Goal: Information Seeking & Learning: Learn about a topic

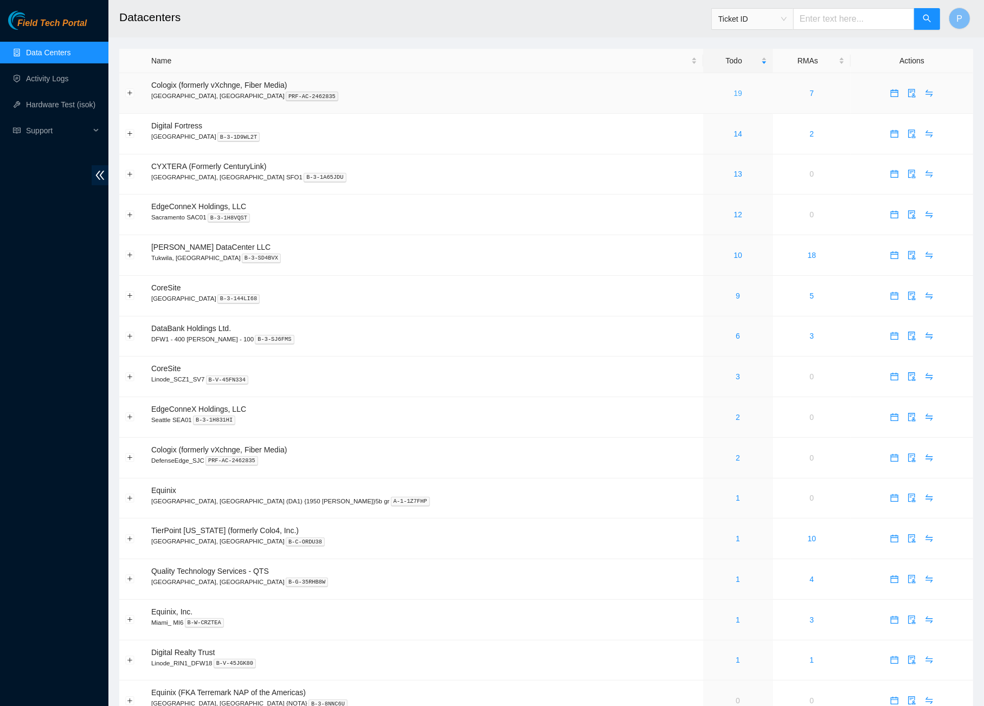
click at [734, 91] on link "19" at bounding box center [738, 93] width 9 height 9
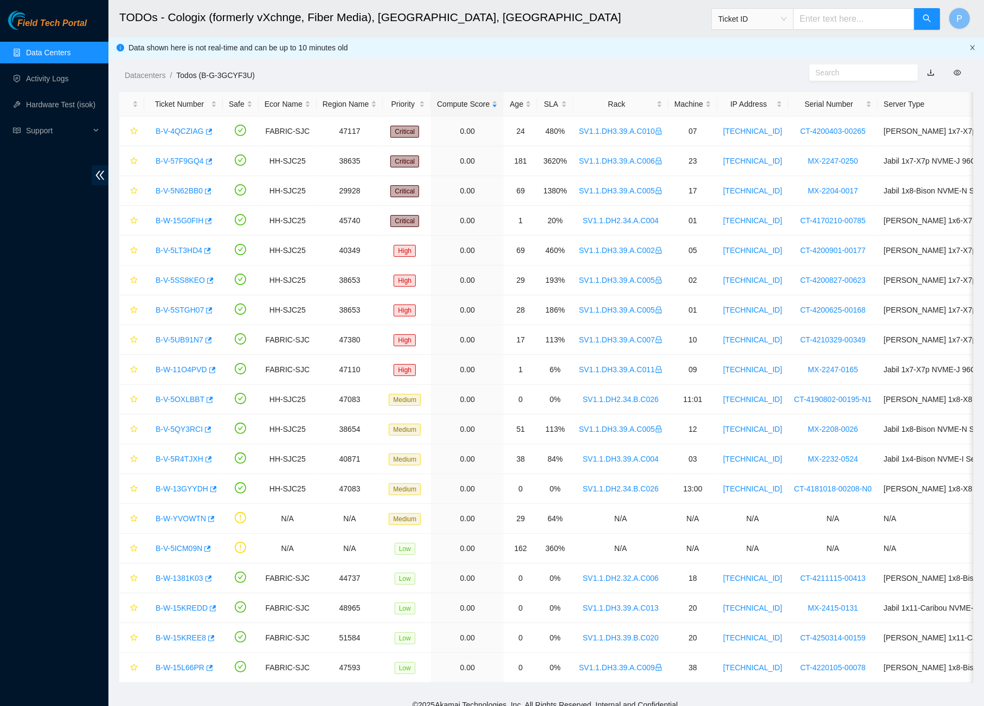
click at [974, 44] on icon "close" at bounding box center [972, 47] width 7 height 7
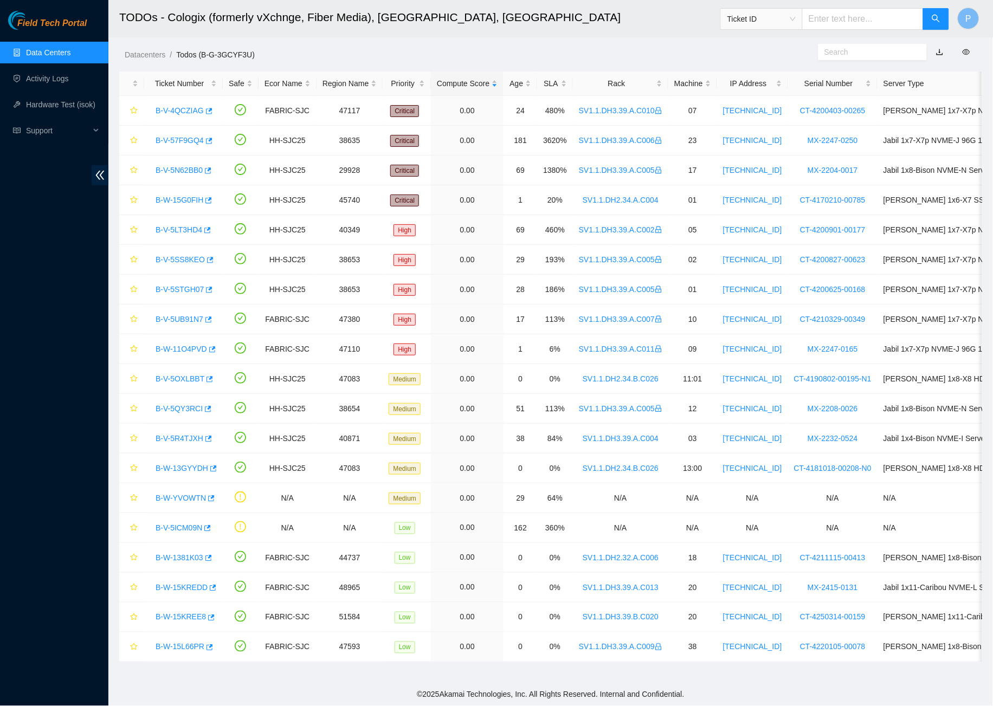
click at [940, 48] on link "button" at bounding box center [940, 52] width 8 height 9
click at [70, 53] on link "Data Centers" at bounding box center [48, 52] width 44 height 9
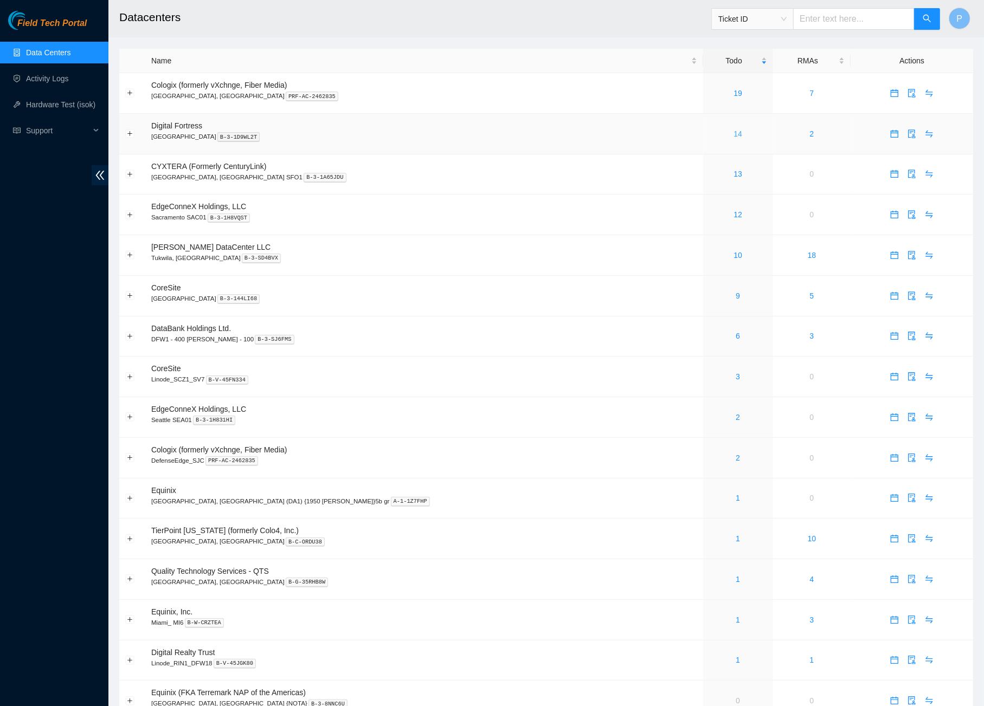
click at [734, 130] on link "14" at bounding box center [738, 134] width 9 height 9
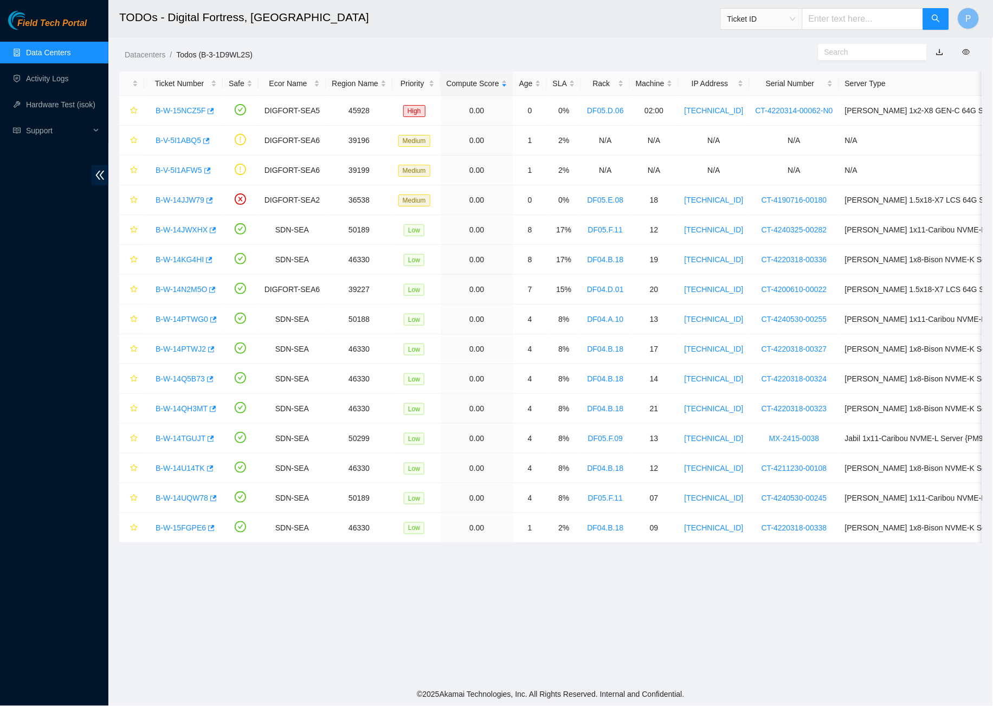
click at [939, 51] on link "button" at bounding box center [940, 52] width 8 height 9
click at [49, 57] on link "Data Centers" at bounding box center [48, 52] width 44 height 9
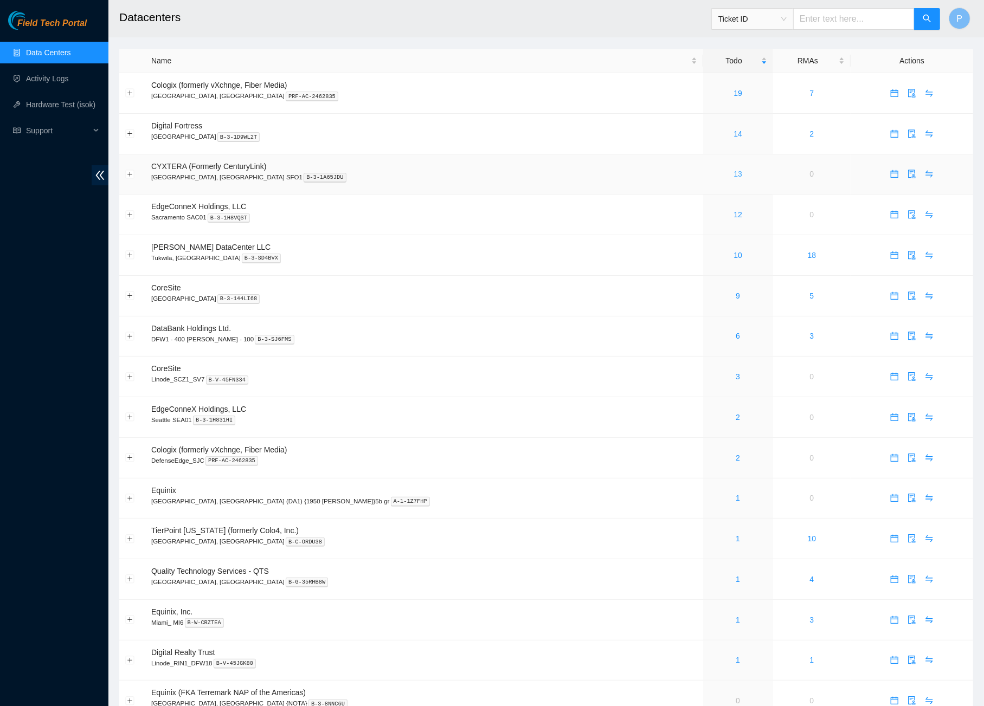
click at [734, 170] on link "13" at bounding box center [738, 174] width 9 height 9
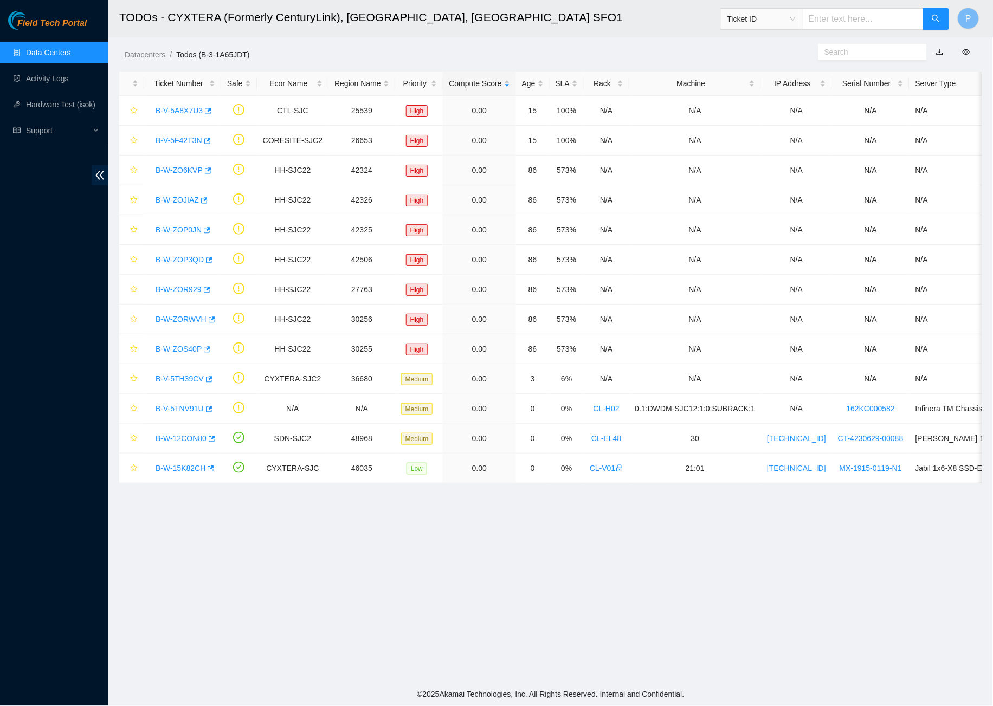
click at [942, 52] on link "button" at bounding box center [940, 52] width 8 height 9
click at [178, 407] on link "B-V-5TNV91U" at bounding box center [180, 408] width 48 height 9
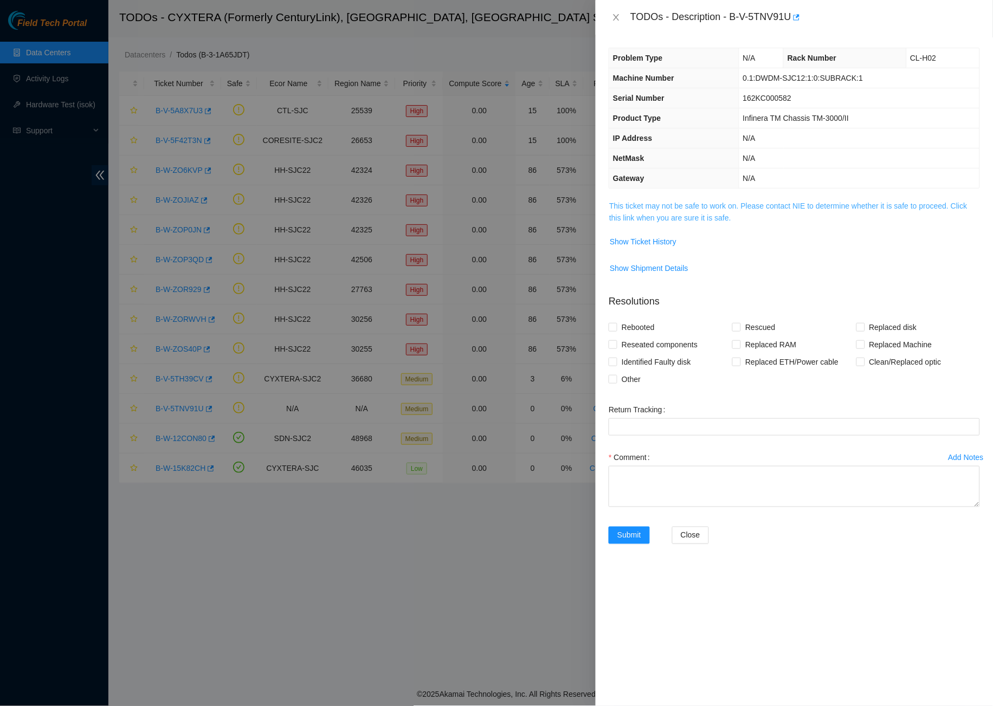
click at [725, 202] on link "This ticket may not be safe to work on. Please contact NIE to determine whether…" at bounding box center [788, 212] width 358 height 21
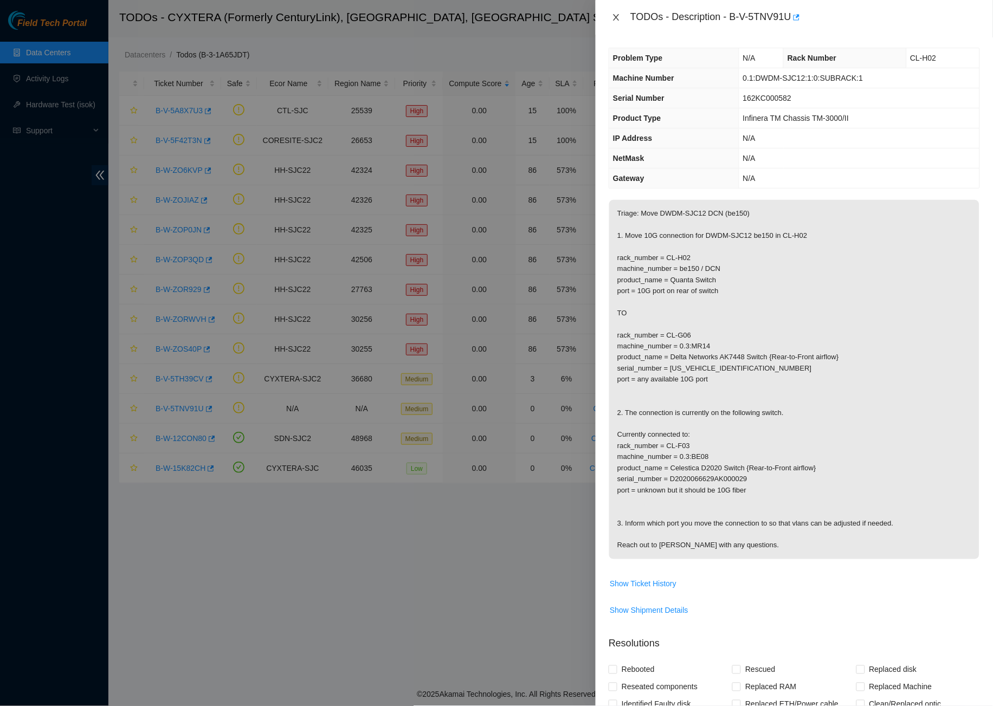
click at [616, 14] on icon "close" at bounding box center [616, 17] width 9 height 9
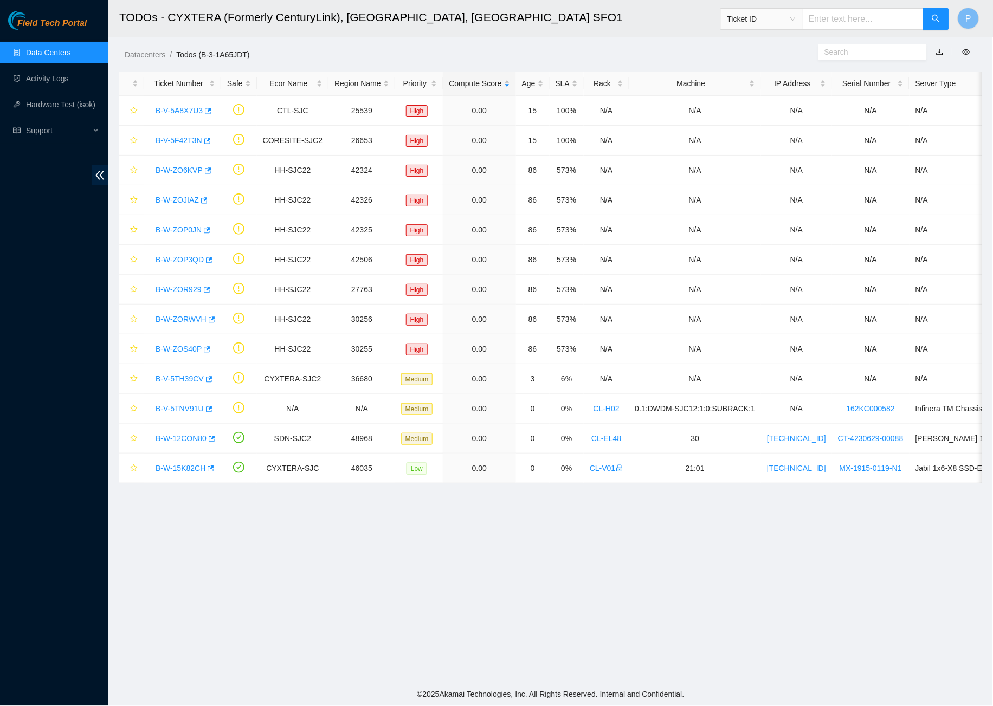
click at [57, 56] on link "Data Centers" at bounding box center [48, 52] width 44 height 9
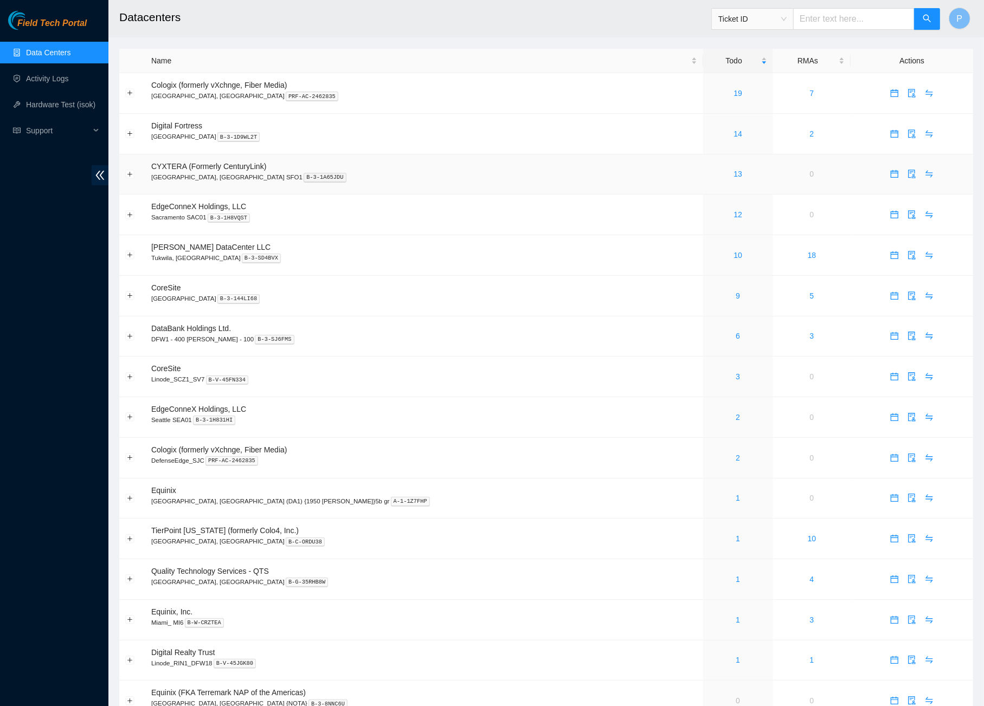
click at [504, 155] on td "CYXTERA (Formerly CenturyLink) Santa Clara, CA SFO1 B-3-1A65JDU" at bounding box center [424, 175] width 558 height 41
click at [734, 210] on link "12" at bounding box center [738, 214] width 9 height 9
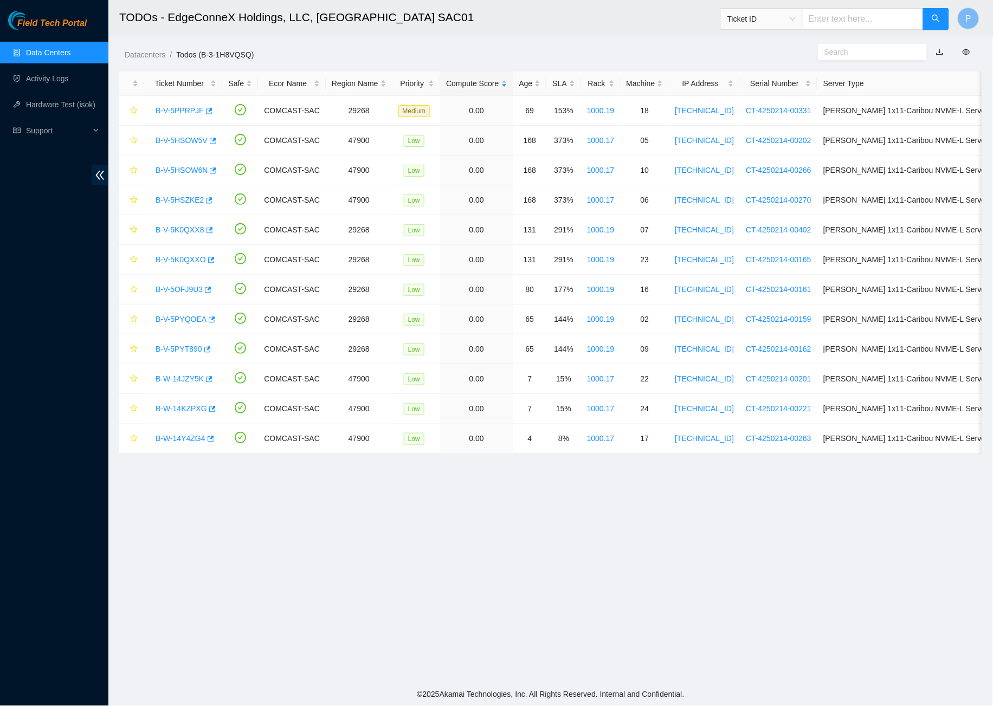
click at [942, 51] on link "button" at bounding box center [940, 52] width 8 height 9
click at [52, 56] on link "Data Centers" at bounding box center [48, 52] width 44 height 9
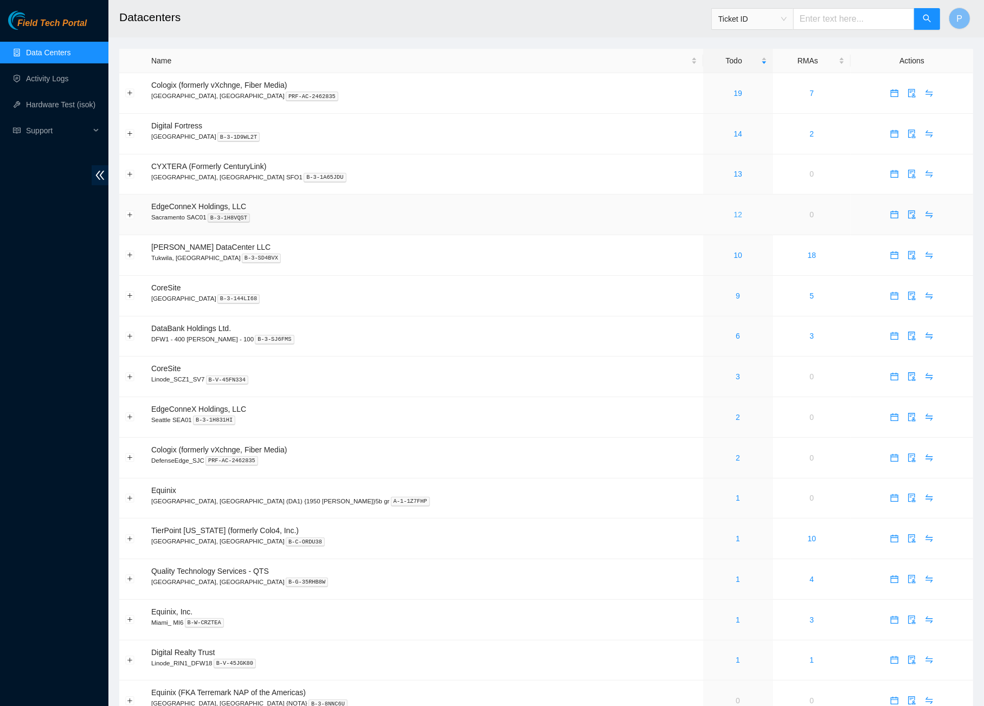
click at [734, 210] on link "12" at bounding box center [738, 214] width 9 height 9
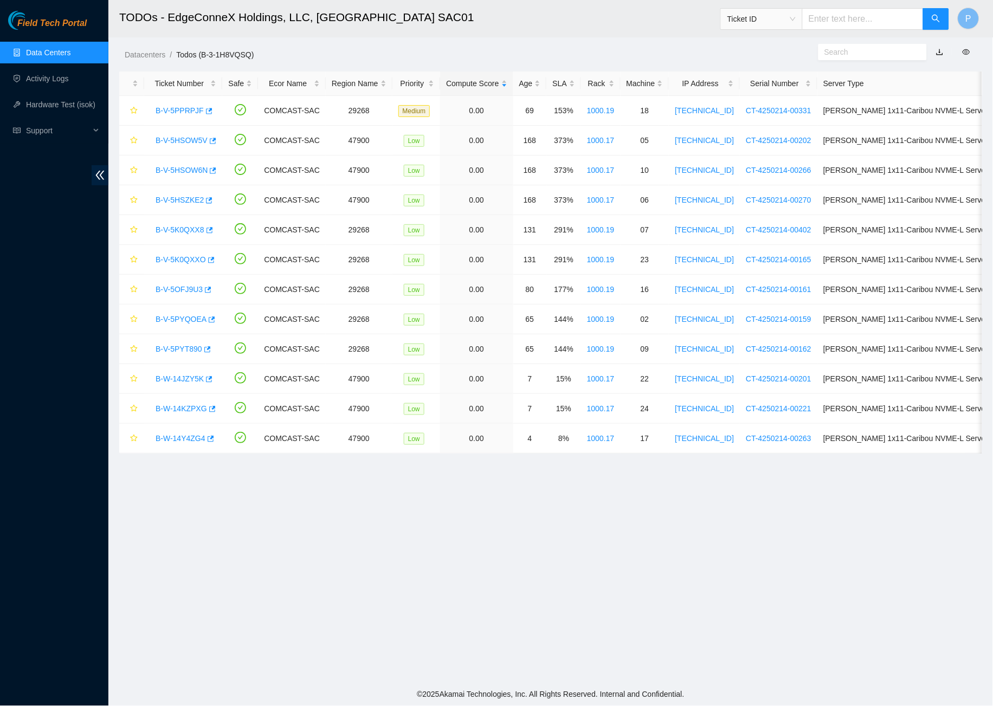
click at [64, 52] on link "Data Centers" at bounding box center [48, 52] width 44 height 9
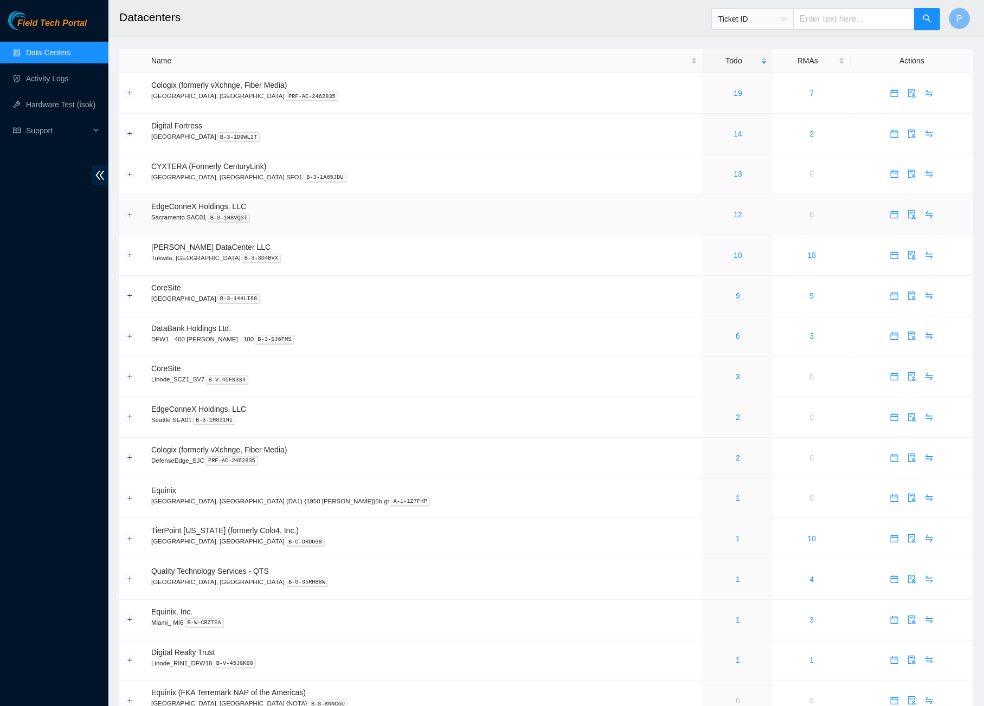
click at [305, 218] on p "Sacramento SAC01 B-3-1H8VQST" at bounding box center [424, 218] width 546 height 10
click at [734, 251] on link "10" at bounding box center [738, 255] width 9 height 9
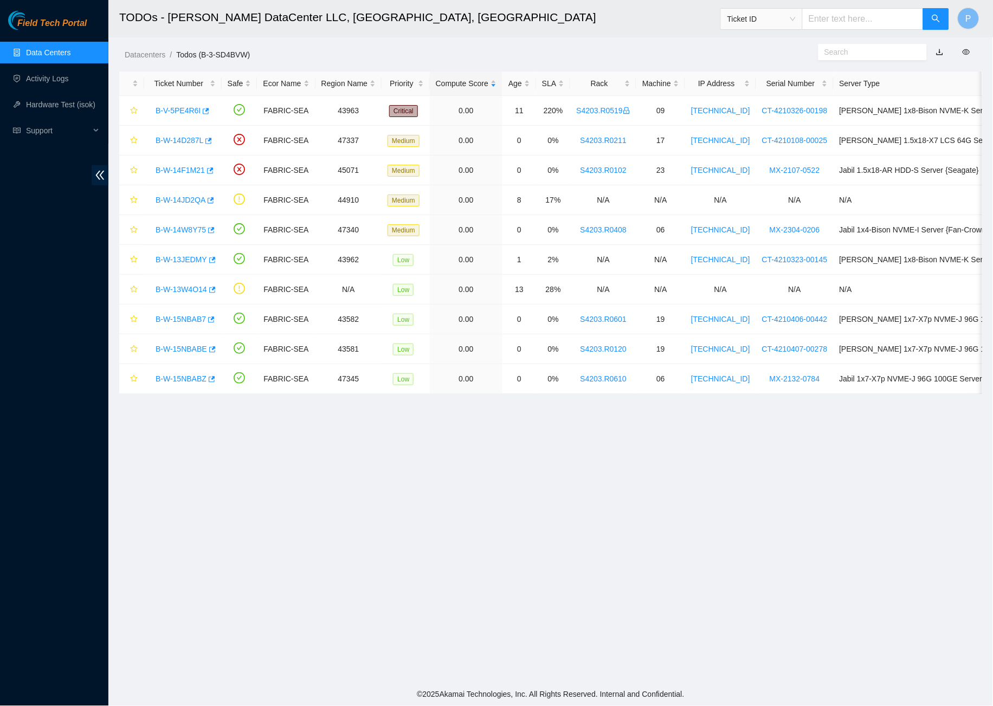
click at [942, 51] on link "button" at bounding box center [940, 52] width 8 height 9
click at [69, 53] on link "Data Centers" at bounding box center [48, 52] width 44 height 9
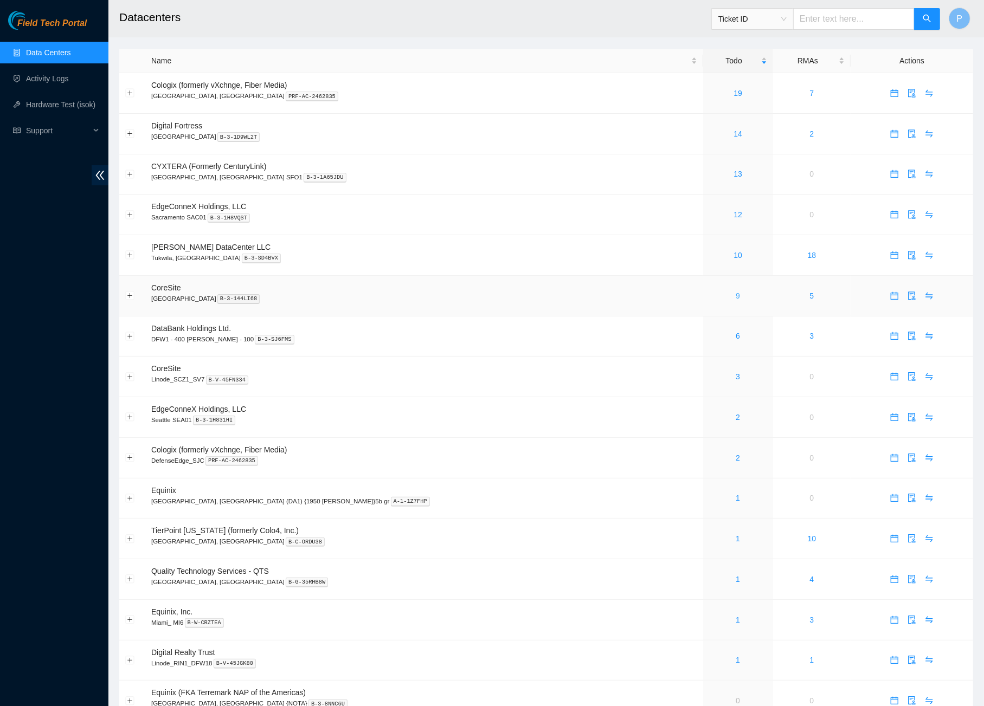
click at [736, 292] on link "9" at bounding box center [738, 296] width 4 height 9
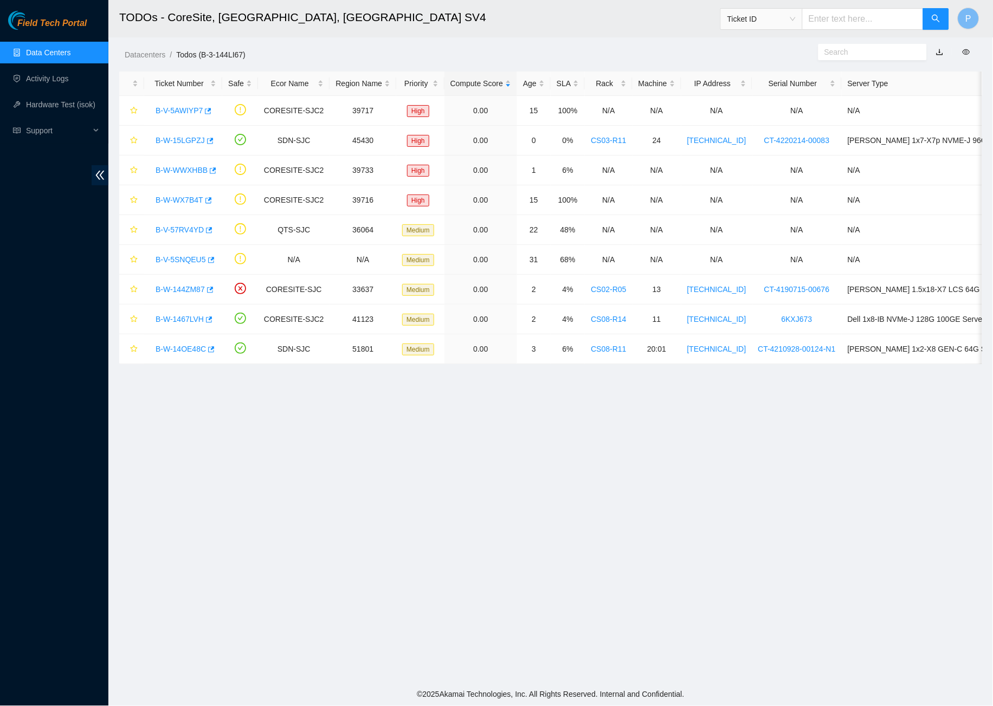
click at [939, 53] on button "button" at bounding box center [940, 51] width 24 height 17
click at [942, 53] on link "button" at bounding box center [940, 52] width 8 height 9
click at [49, 48] on link "Data Centers" at bounding box center [48, 52] width 44 height 9
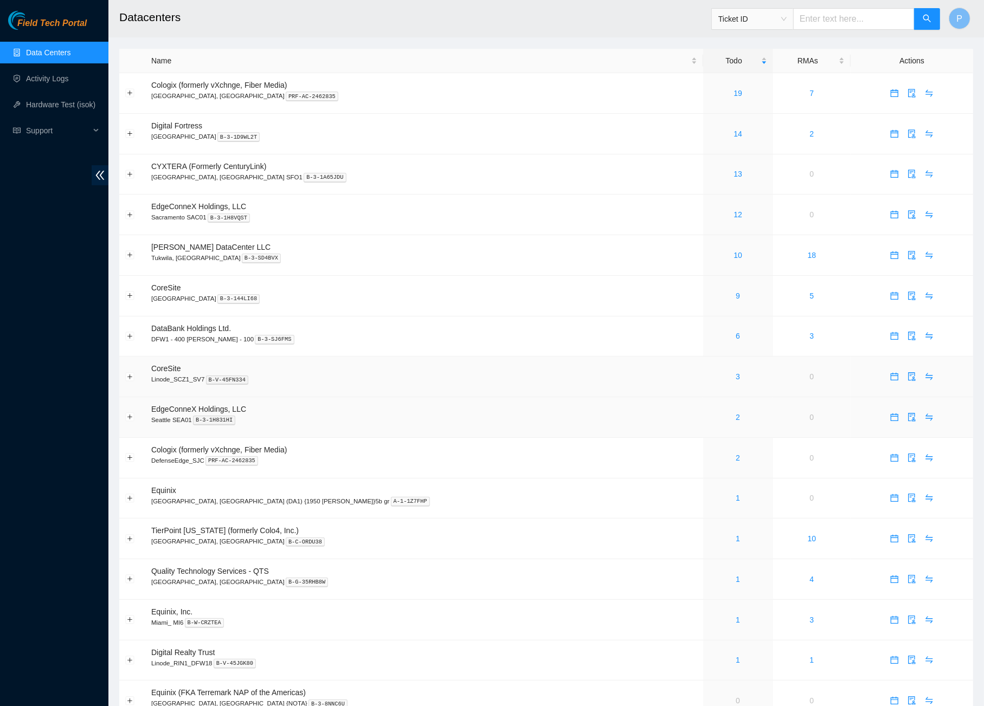
scroll to position [23, 0]
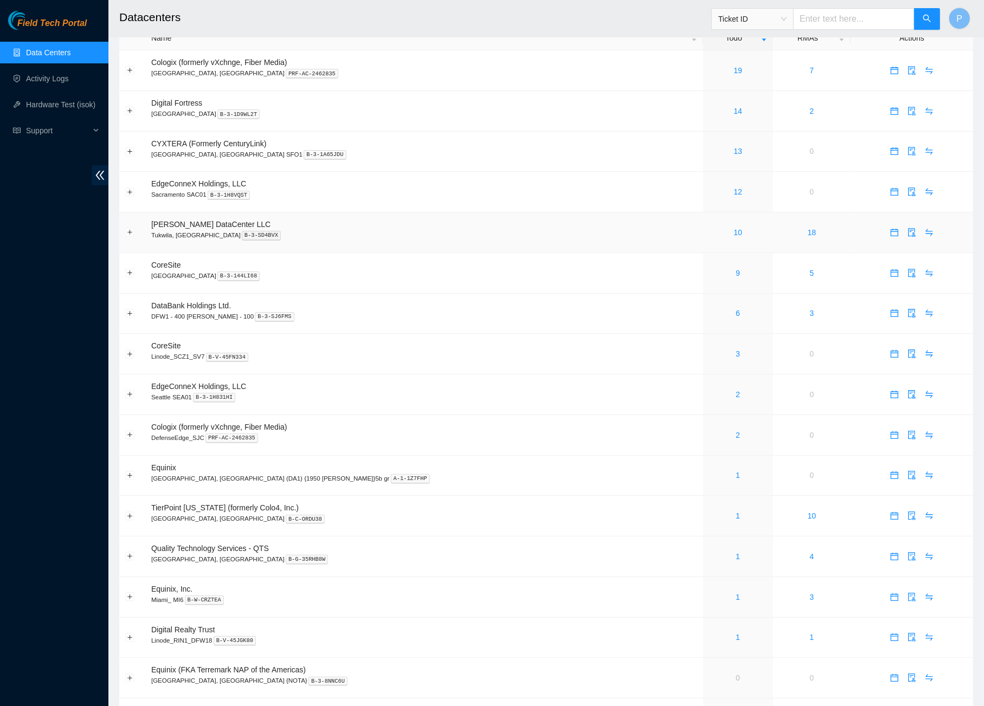
click at [490, 247] on td "Sabey DataCenter LLC Tukwila, WA B-3-SD4BVX" at bounding box center [424, 233] width 558 height 41
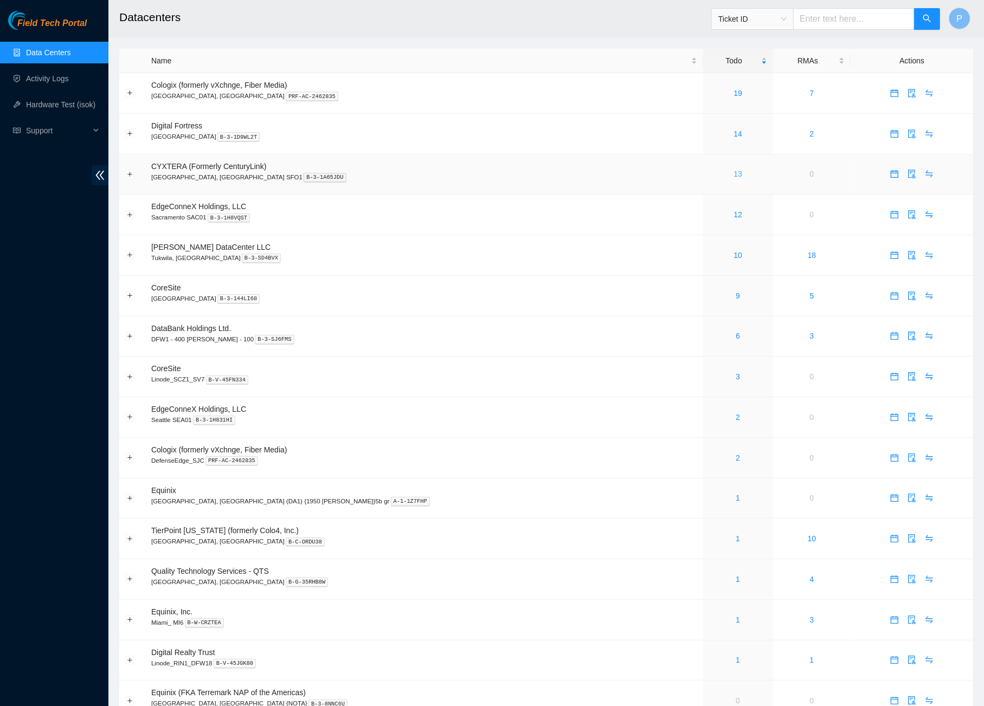
click at [734, 171] on link "13" at bounding box center [738, 174] width 9 height 9
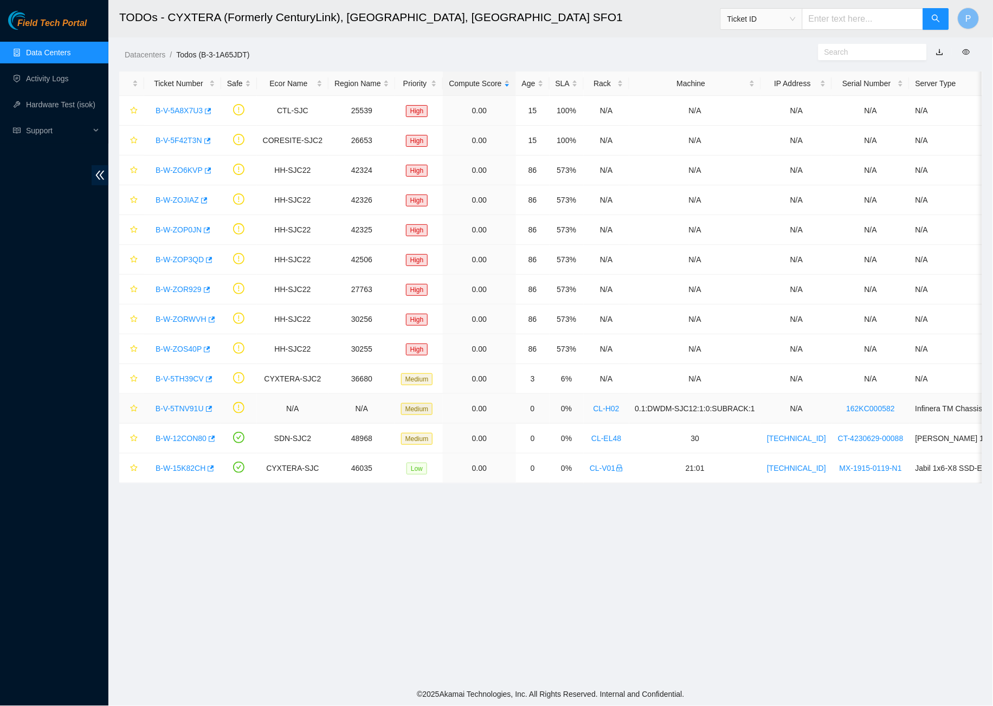
click at [172, 404] on link "B-V-5TNV91U" at bounding box center [180, 408] width 48 height 9
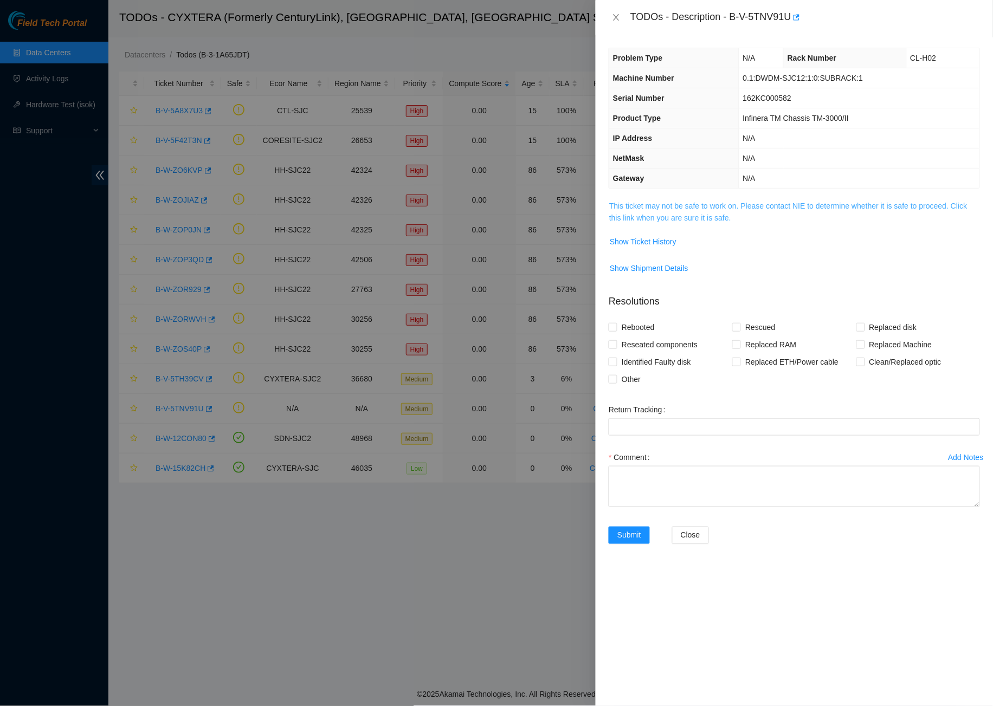
click at [787, 203] on link "This ticket may not be safe to work on. Please contact NIE to determine whether…" at bounding box center [788, 212] width 358 height 21
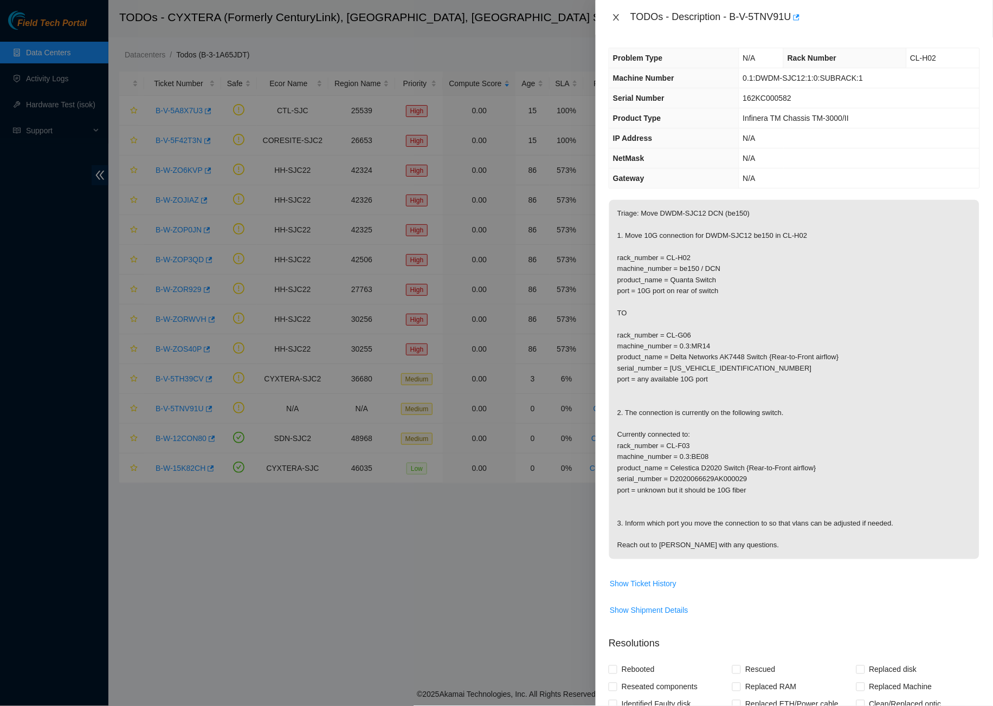
click at [616, 14] on icon "close" at bounding box center [616, 17] width 9 height 9
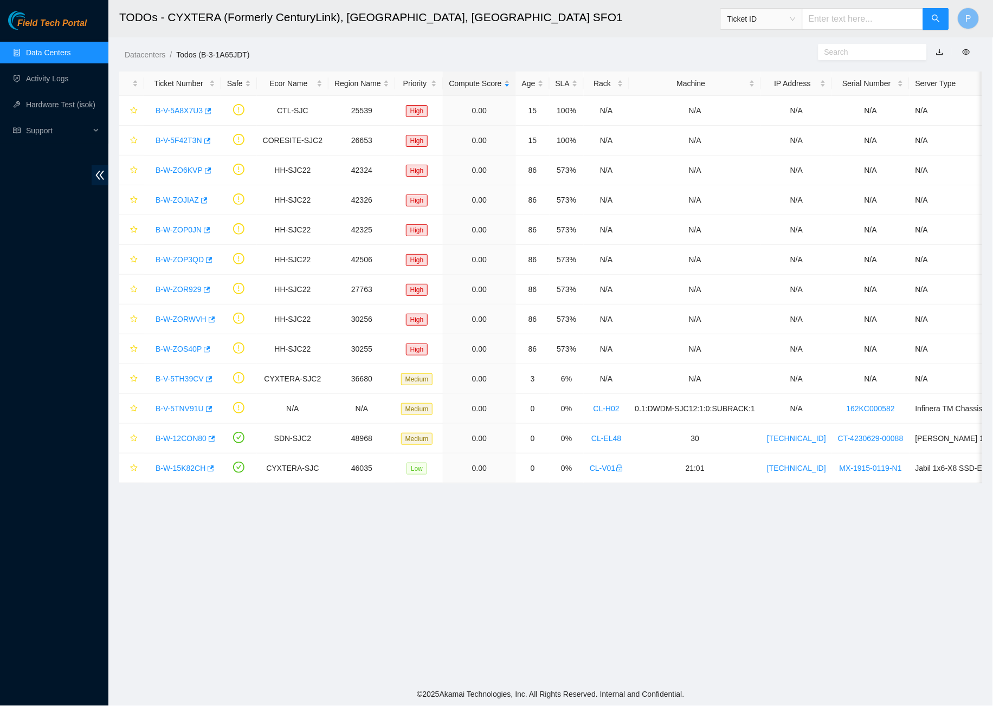
click at [70, 52] on link "Data Centers" at bounding box center [48, 52] width 44 height 9
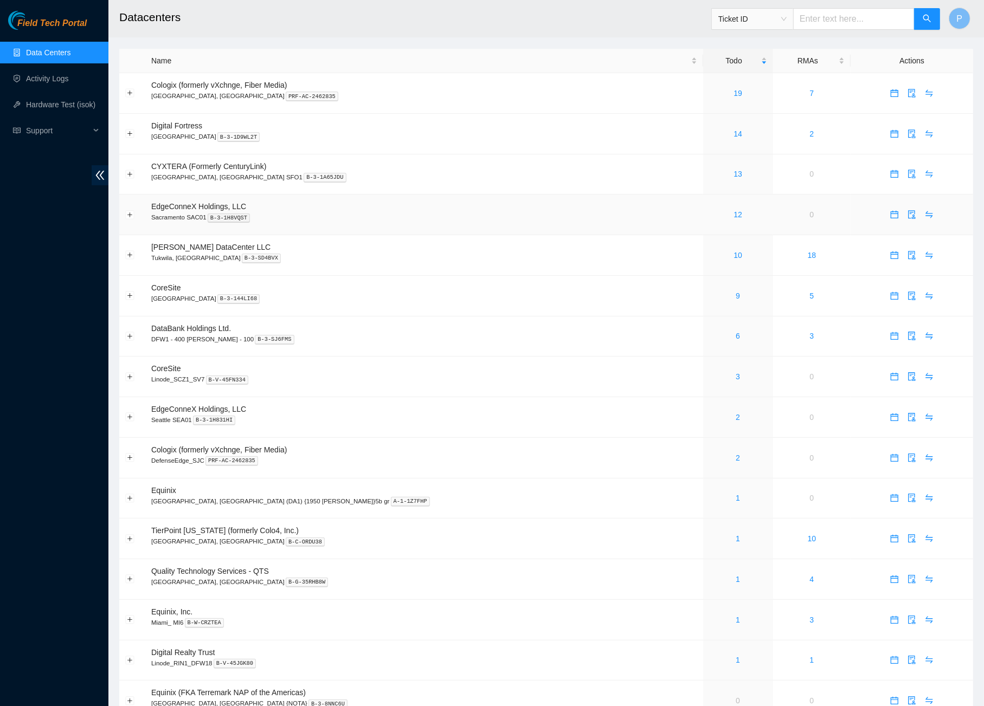
click at [468, 204] on td "EdgeConneX Holdings, LLC Sacramento SAC01 B-3-1H8VQST" at bounding box center [424, 215] width 558 height 41
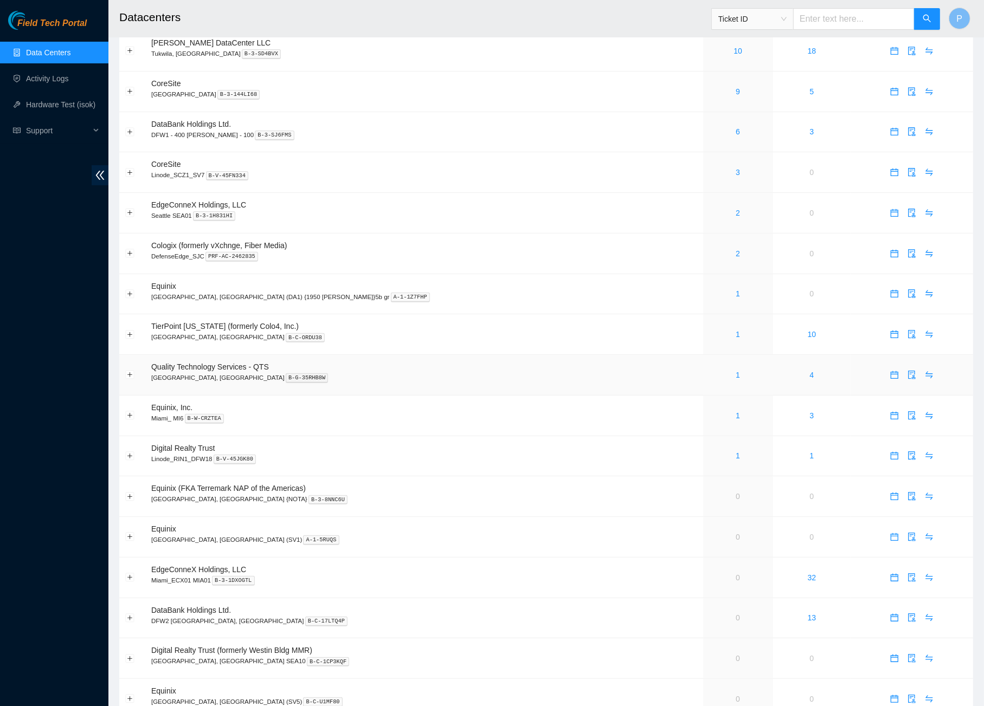
scroll to position [98, 0]
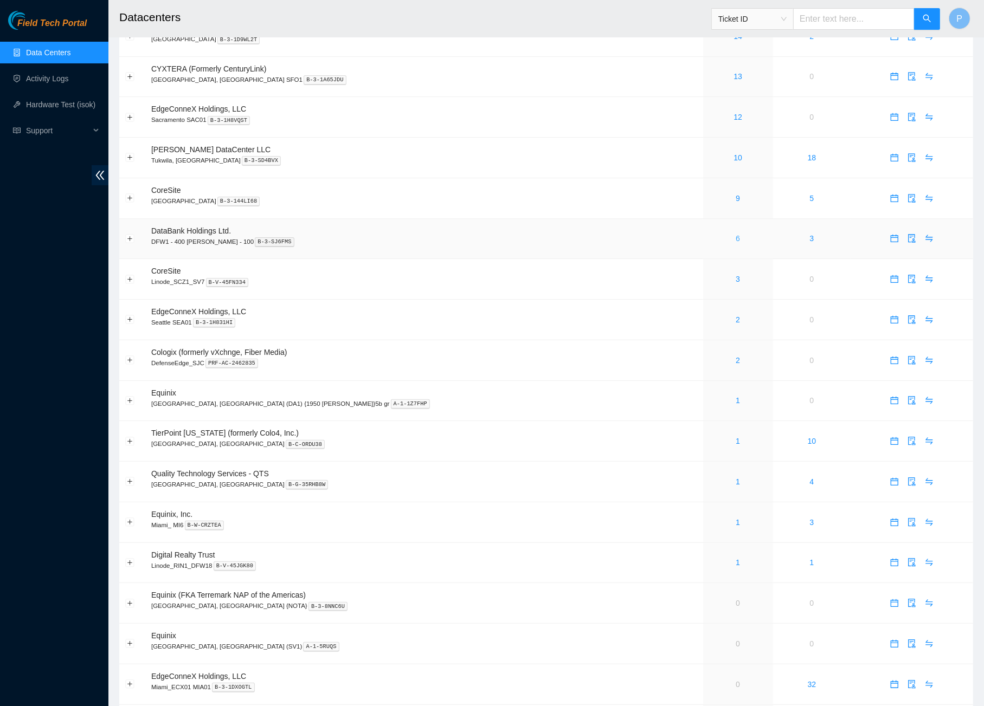
click at [736, 236] on link "6" at bounding box center [738, 238] width 4 height 9
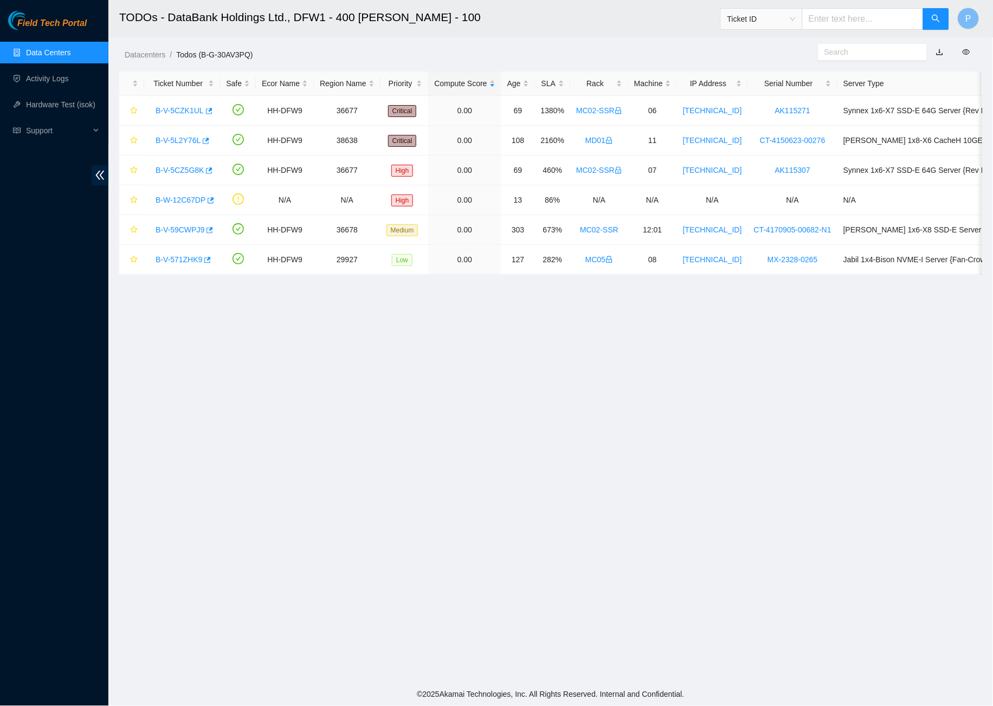
click at [942, 49] on link "button" at bounding box center [940, 52] width 8 height 9
click at [70, 55] on link "Data Centers" at bounding box center [48, 52] width 44 height 9
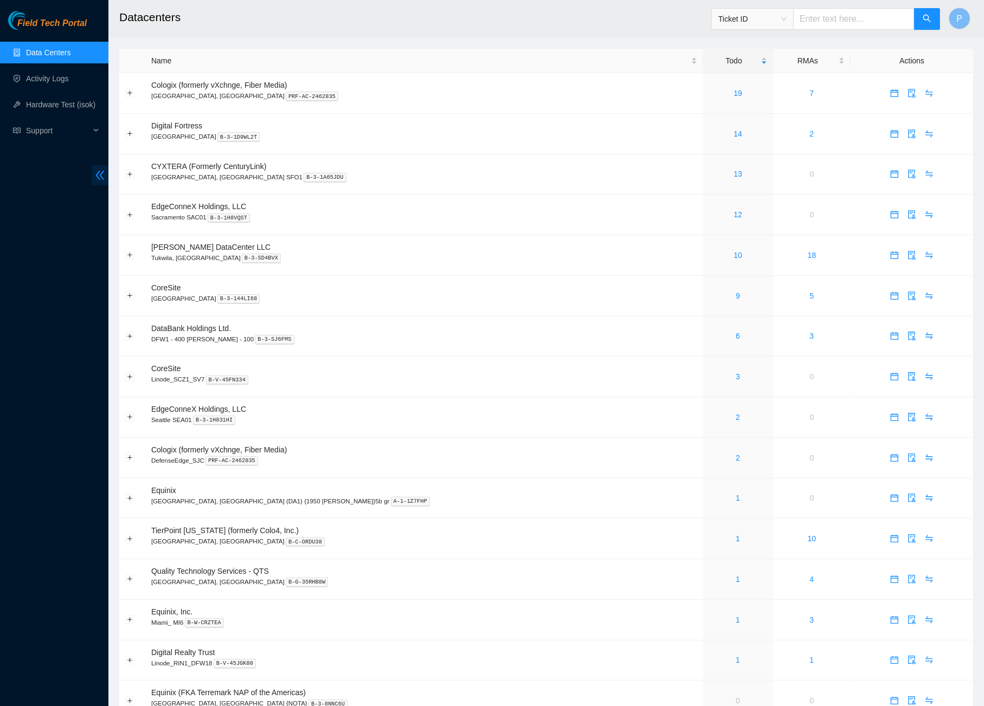
click at [99, 174] on icon "double-left" at bounding box center [99, 175] width 11 height 11
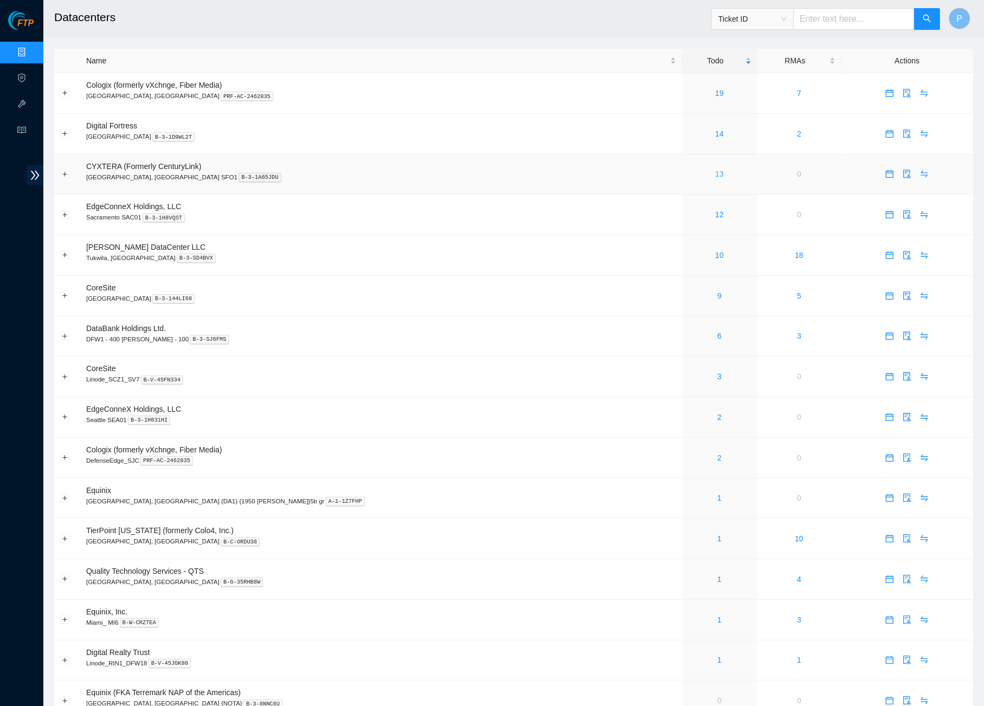
click at [715, 174] on link "13" at bounding box center [719, 174] width 9 height 9
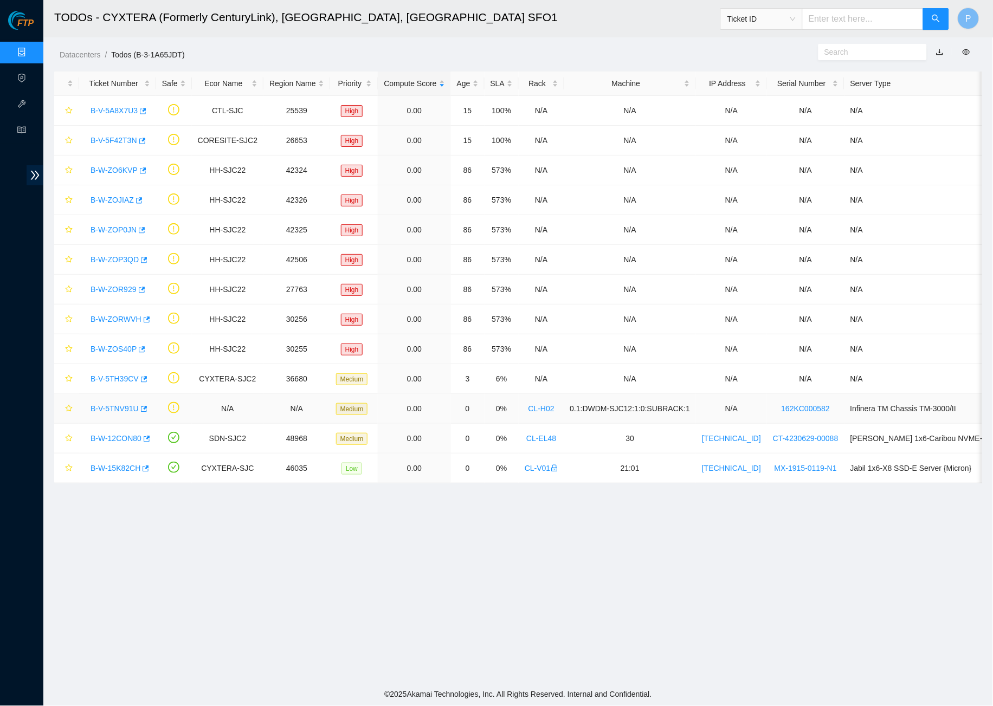
click at [100, 407] on link "B-V-5TNV91U" at bounding box center [115, 408] width 48 height 9
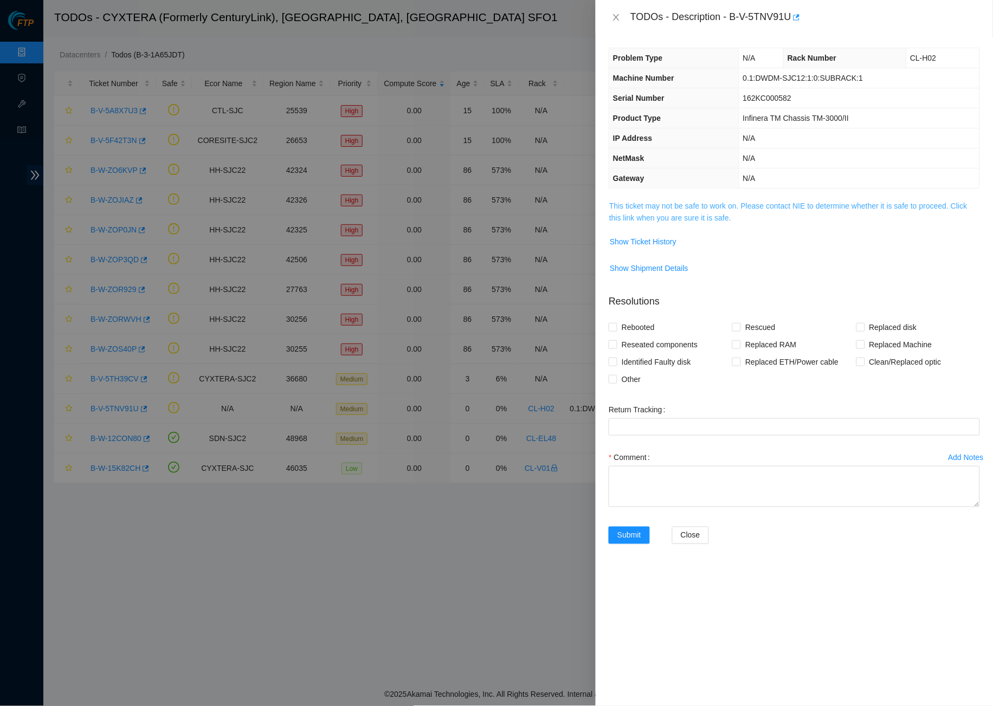
click at [754, 203] on link "This ticket may not be safe to work on. Please contact NIE to determine whether…" at bounding box center [788, 212] width 358 height 21
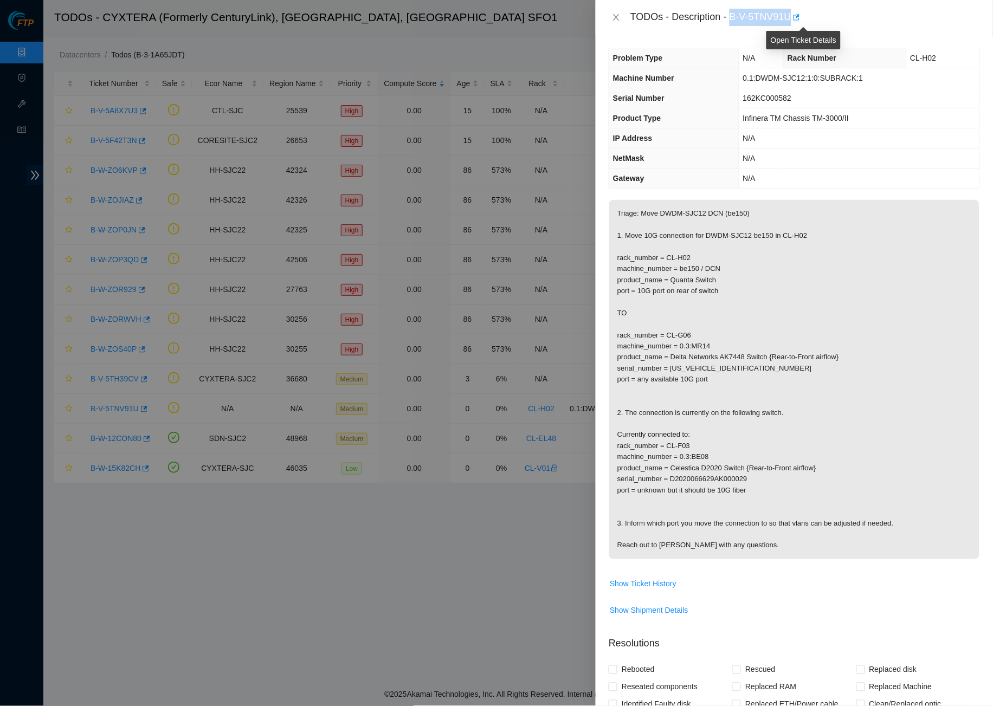
drag, startPoint x: 735, startPoint y: 16, endPoint x: 799, endPoint y: 12, distance: 64.1
click at [801, 11] on div "TODOs - Description - B-V-5TNV91U" at bounding box center [806, 17] width 350 height 17
copy div "B-V-5TNV91U"
click at [770, 149] on td "N/A" at bounding box center [859, 159] width 241 height 20
click at [620, 19] on icon "close" at bounding box center [616, 17] width 9 height 9
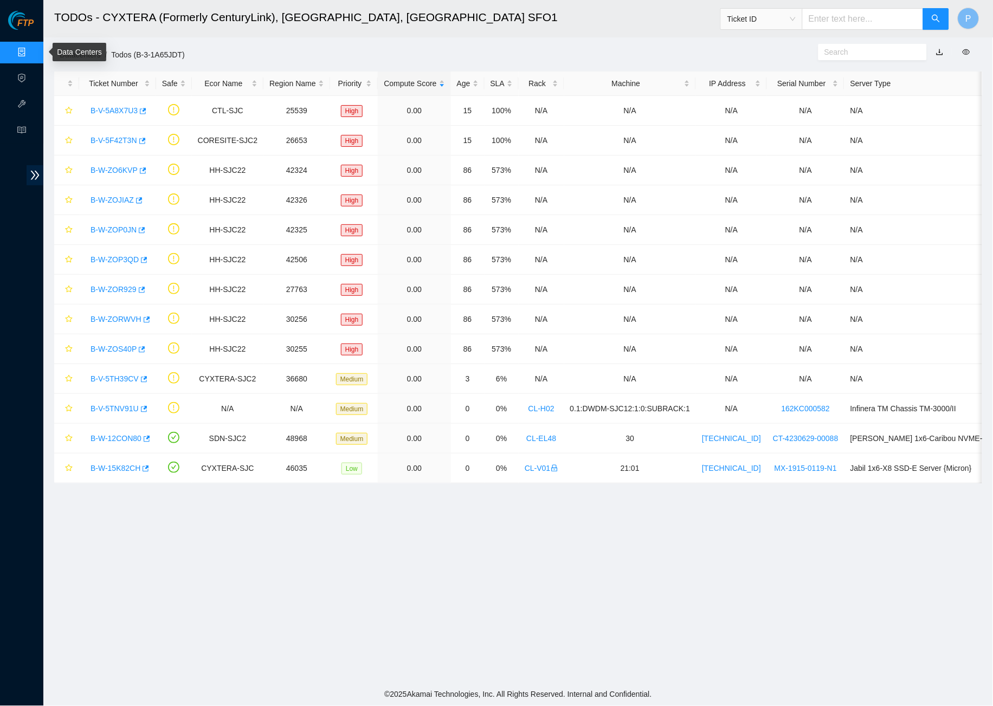
click at [31, 53] on link "Data Centers" at bounding box center [53, 52] width 44 height 9
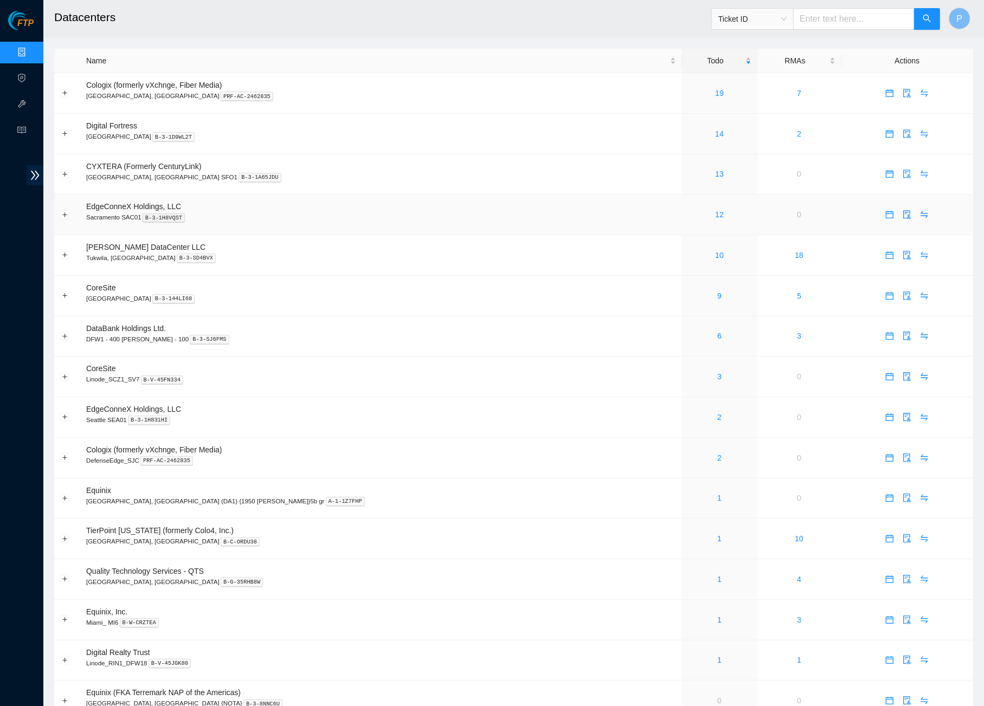
click at [496, 213] on p "Sacramento SAC01 B-3-1H8VQST" at bounding box center [381, 218] width 590 height 10
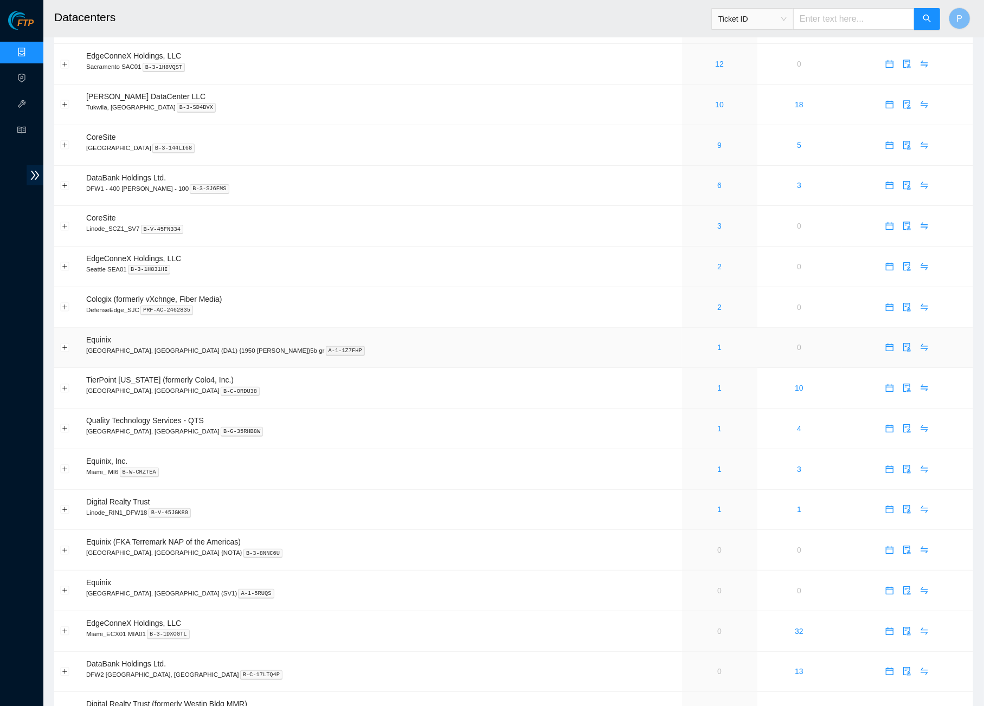
scroll to position [153, 0]
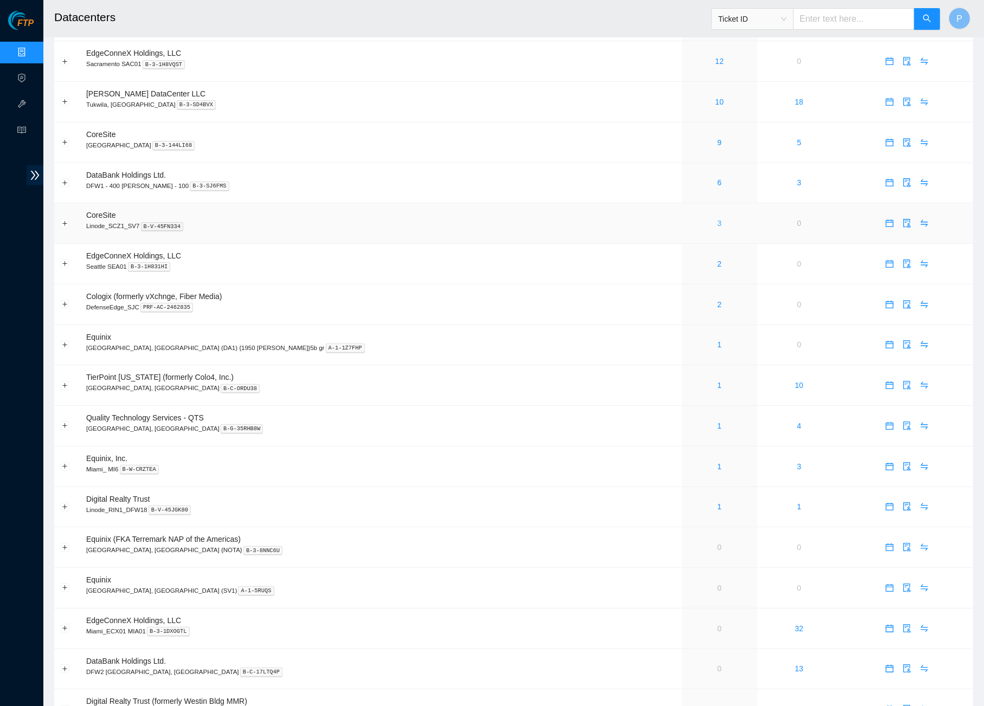
click at [717, 219] on link "3" at bounding box center [719, 223] width 4 height 9
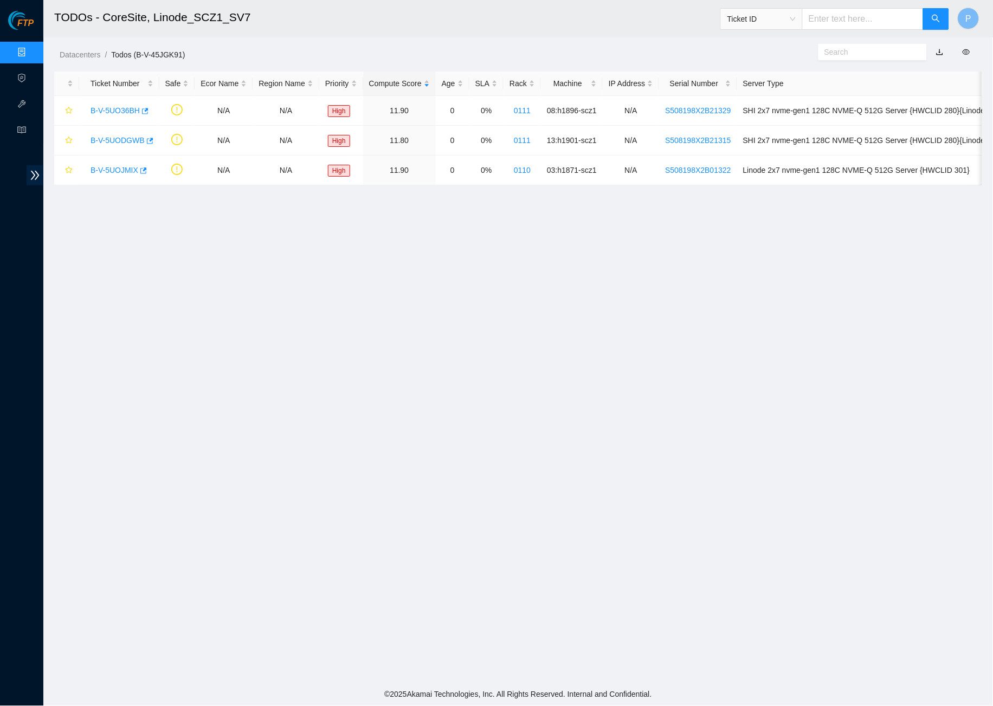
click at [942, 52] on link "button" at bounding box center [940, 52] width 8 height 9
click at [31, 48] on link "Data Centers" at bounding box center [53, 52] width 44 height 9
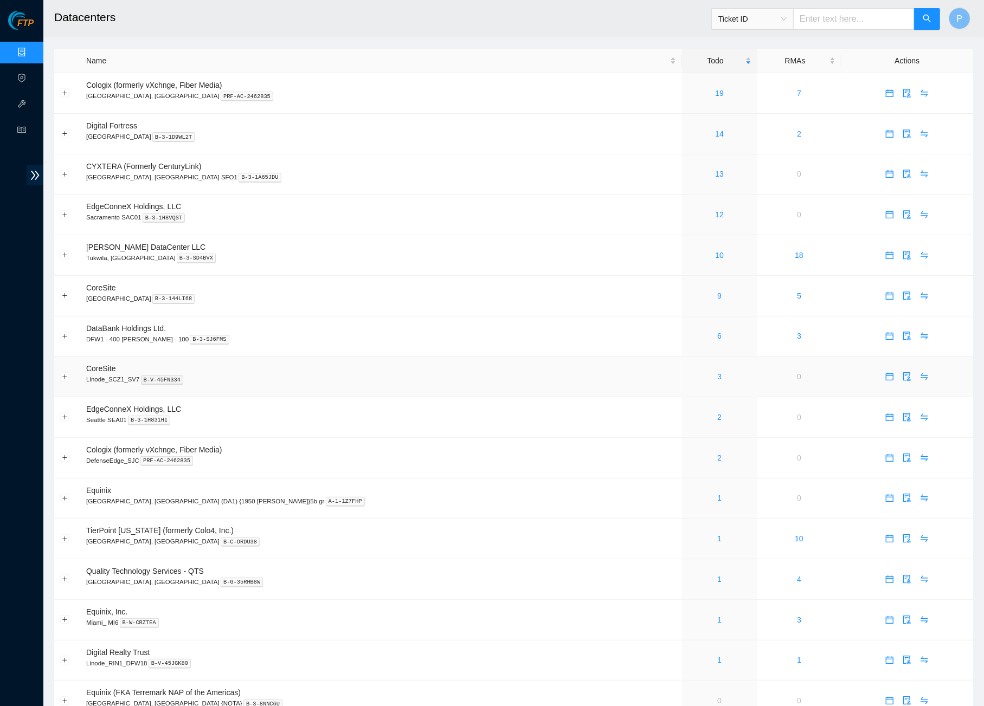
scroll to position [82, 0]
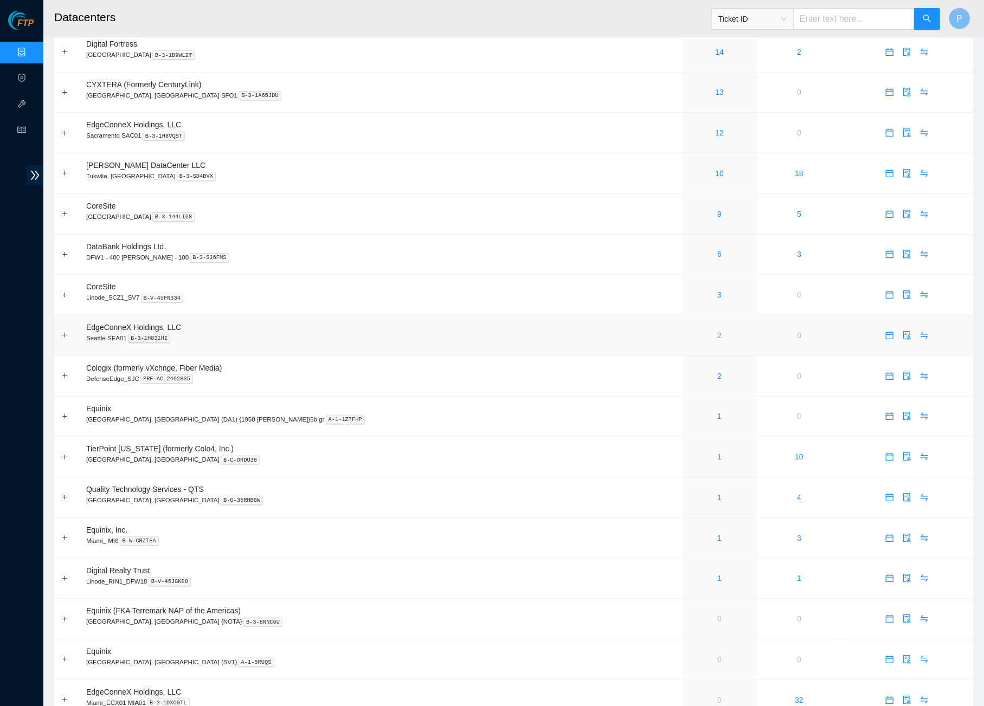
click at [717, 331] on link "2" at bounding box center [719, 335] width 4 height 9
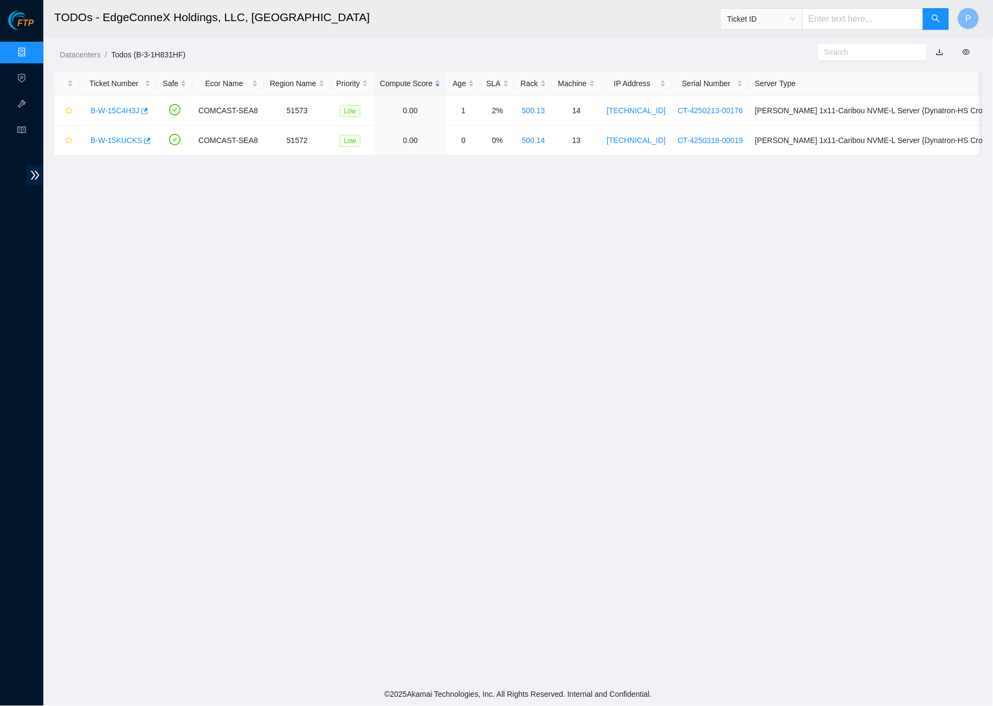
click at [942, 50] on link "button" at bounding box center [940, 52] width 8 height 9
click at [566, 60] on ol "Datacenters / Todos (B-3-1H831HF) /" at bounding box center [408, 55] width 696 height 12
click at [31, 48] on link "Data Centers" at bounding box center [53, 52] width 44 height 9
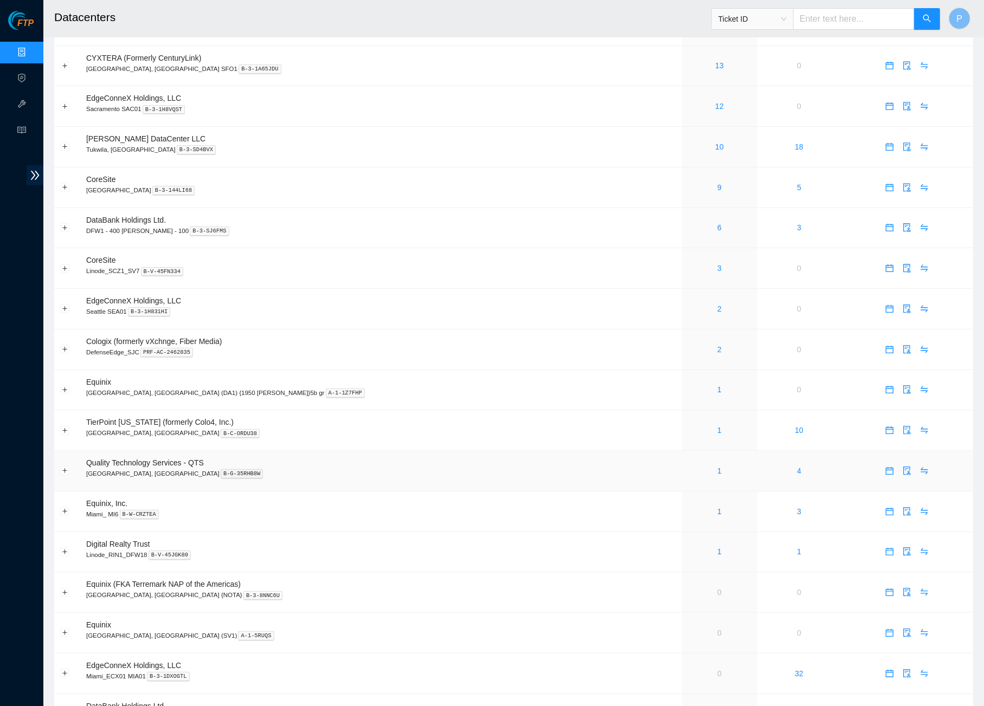
scroll to position [213, 0]
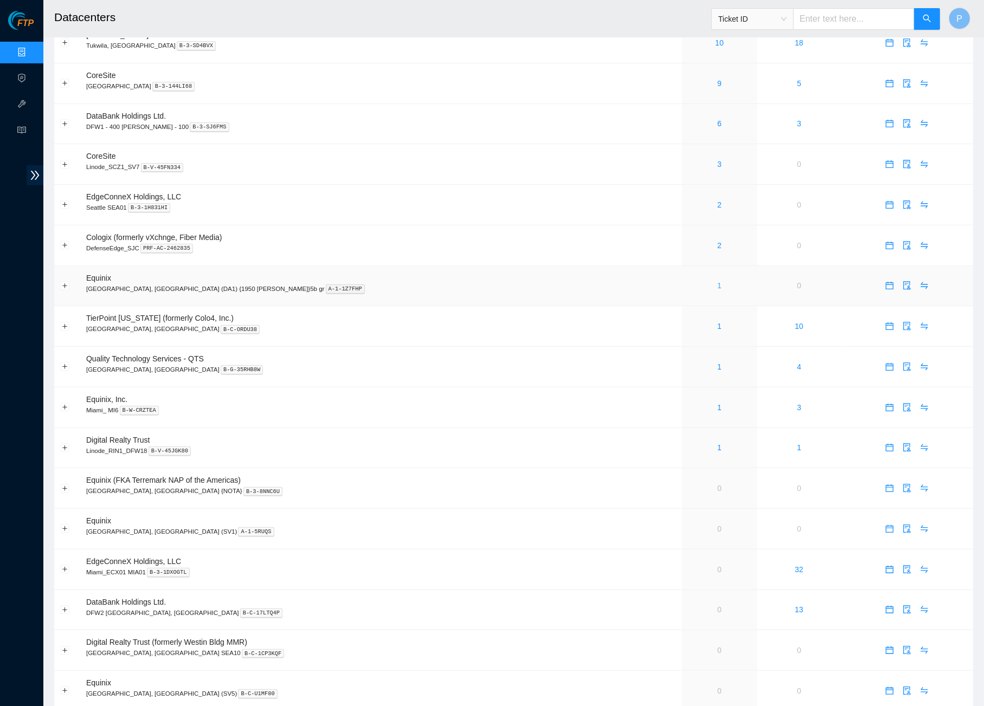
click at [717, 281] on link "1" at bounding box center [719, 285] width 4 height 9
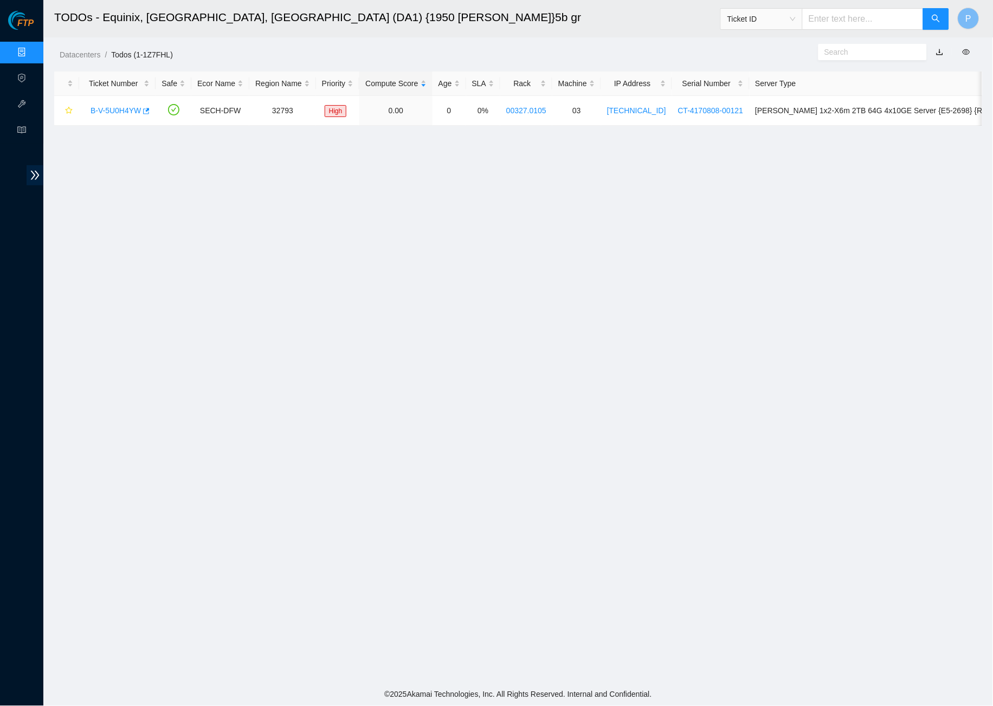
click at [941, 53] on link "button" at bounding box center [940, 52] width 8 height 9
click at [31, 55] on link "Data Centers" at bounding box center [53, 52] width 44 height 9
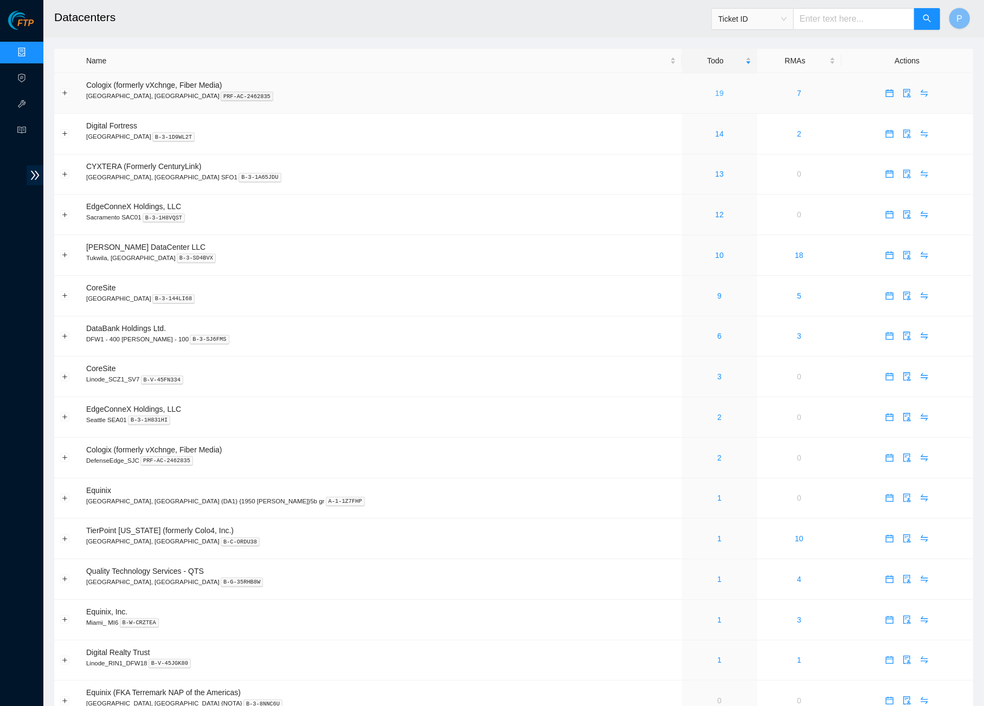
click at [715, 91] on link "19" at bounding box center [719, 93] width 9 height 9
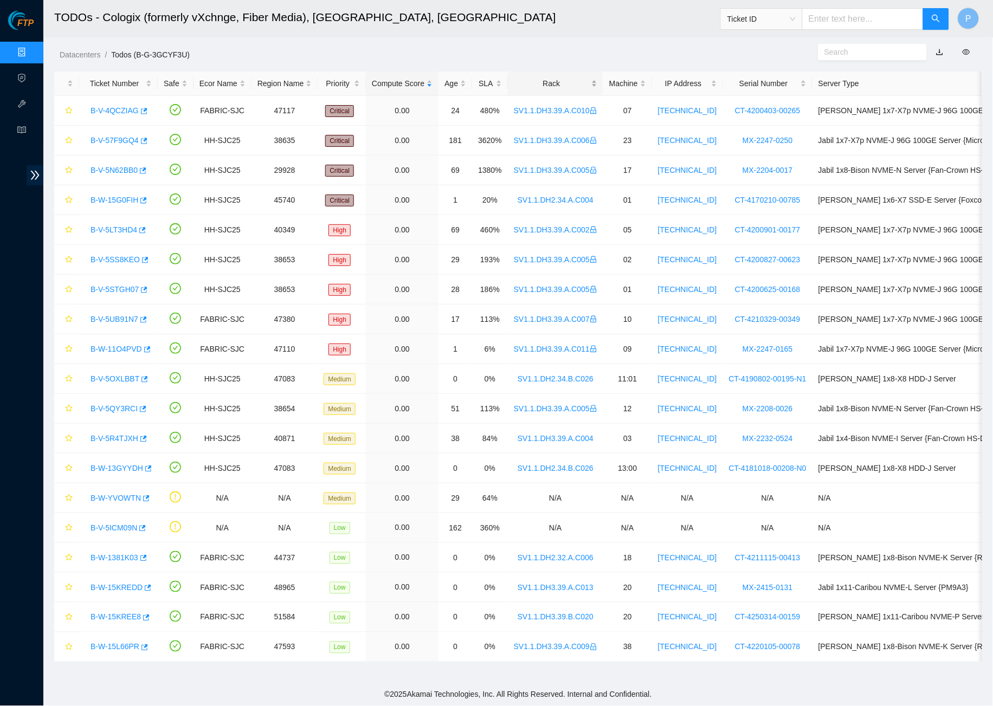
click at [575, 85] on div "Rack" at bounding box center [555, 84] width 83 height 12
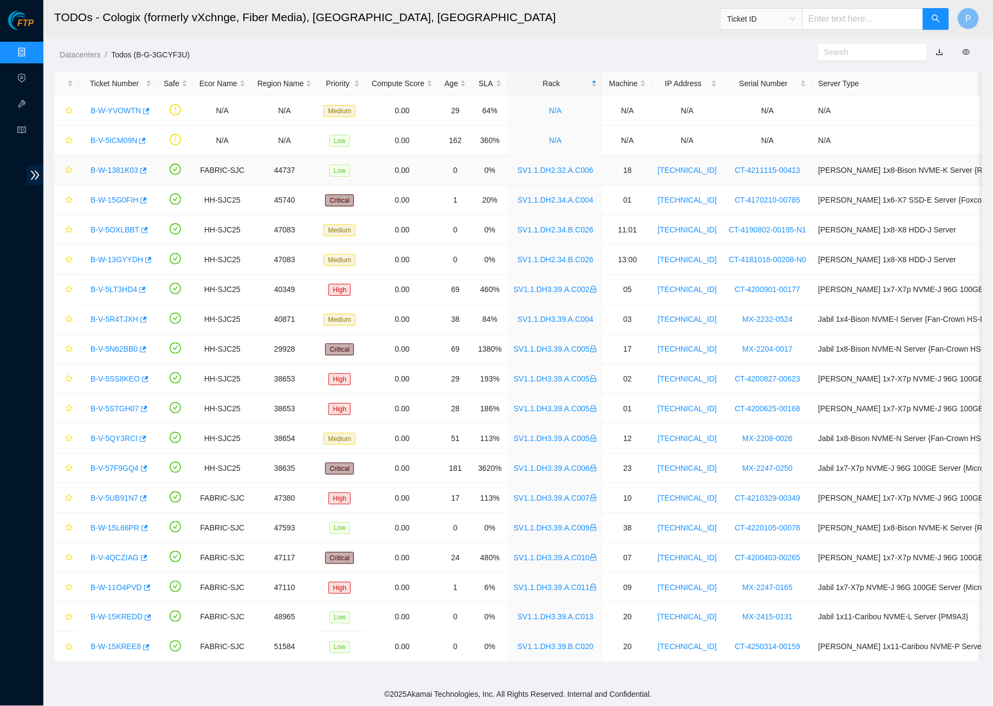
click at [114, 167] on link "B-W-1381K03" at bounding box center [115, 170] width 48 height 9
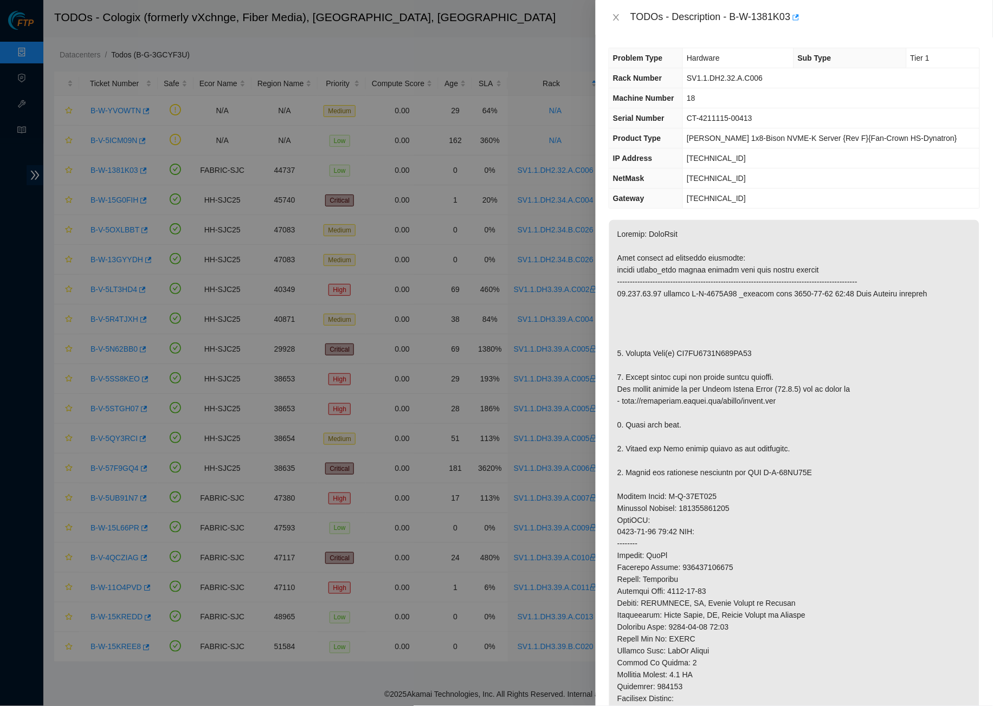
click at [608, 15] on div "TODOs - Description - B-W-1381K03" at bounding box center [794, 17] width 397 height 35
click at [615, 15] on icon "close" at bounding box center [617, 17] width 6 height 7
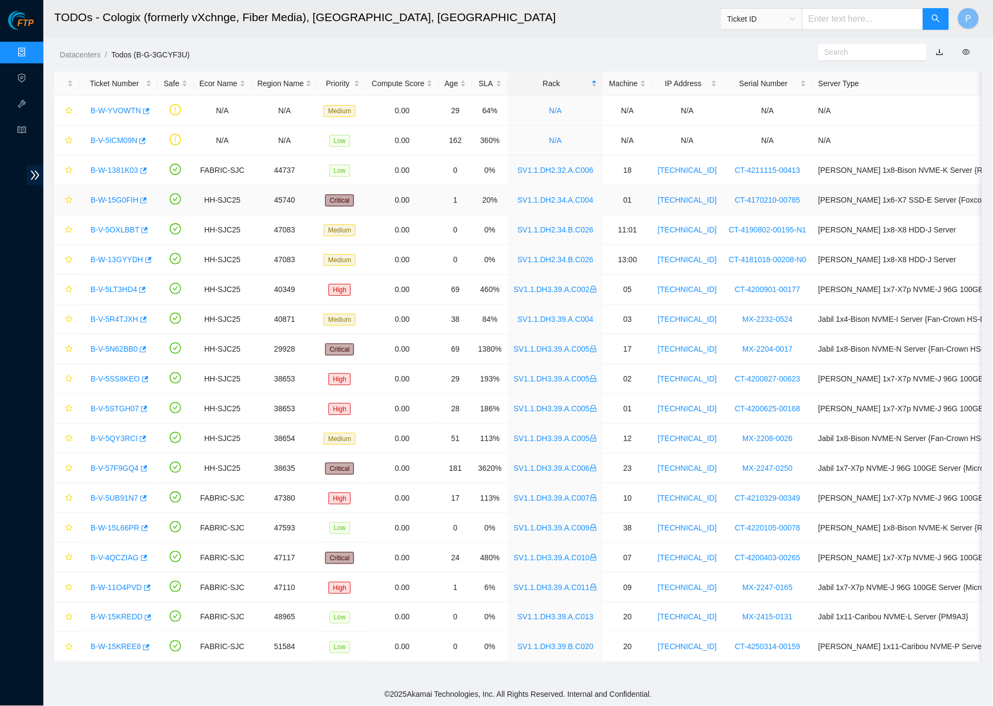
click at [122, 202] on link "B-W-15G0FIH" at bounding box center [115, 200] width 48 height 9
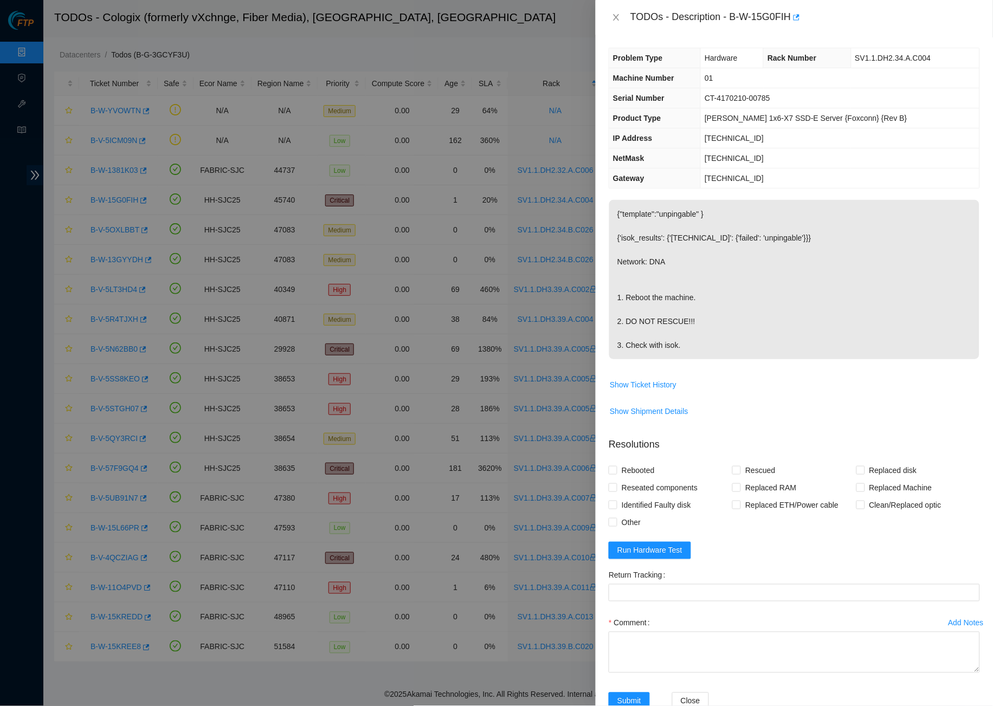
click at [615, 10] on div "TODOs - Description - B-W-15G0FIH" at bounding box center [794, 17] width 371 height 17
drag, startPoint x: 738, startPoint y: 12, endPoint x: 798, endPoint y: 13, distance: 59.6
click at [798, 13] on div "TODOs - Description - B-W-15G0FIH" at bounding box center [806, 17] width 350 height 17
copy div "B-W-15G0FIH"
click at [616, 23] on button "Close" at bounding box center [616, 17] width 15 height 10
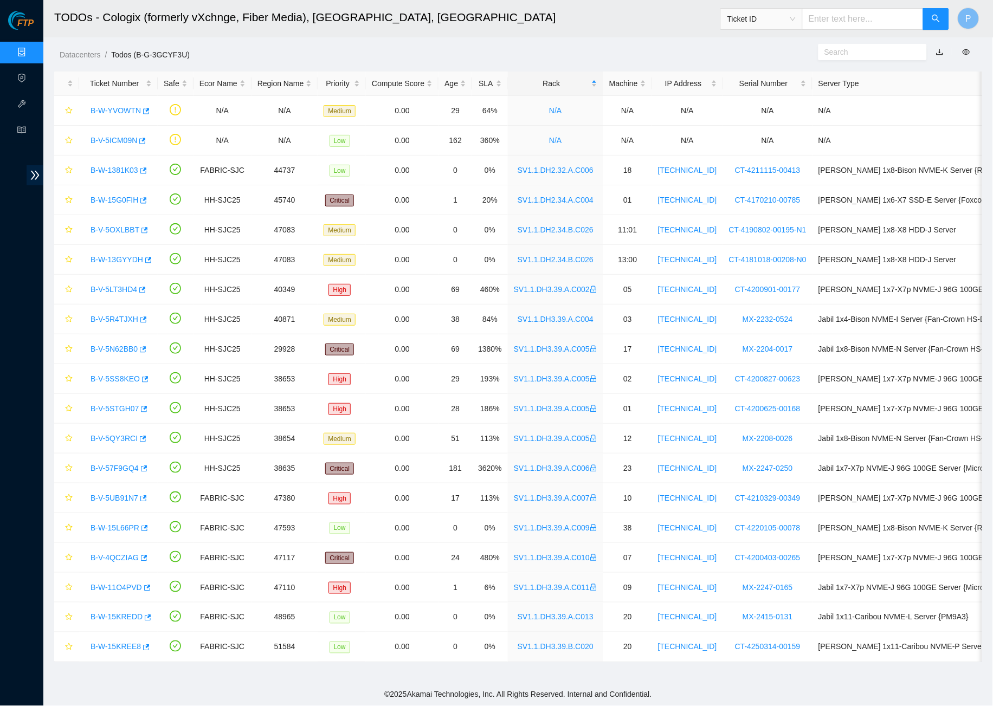
click at [35, 50] on link "Data Centers" at bounding box center [53, 52] width 44 height 9
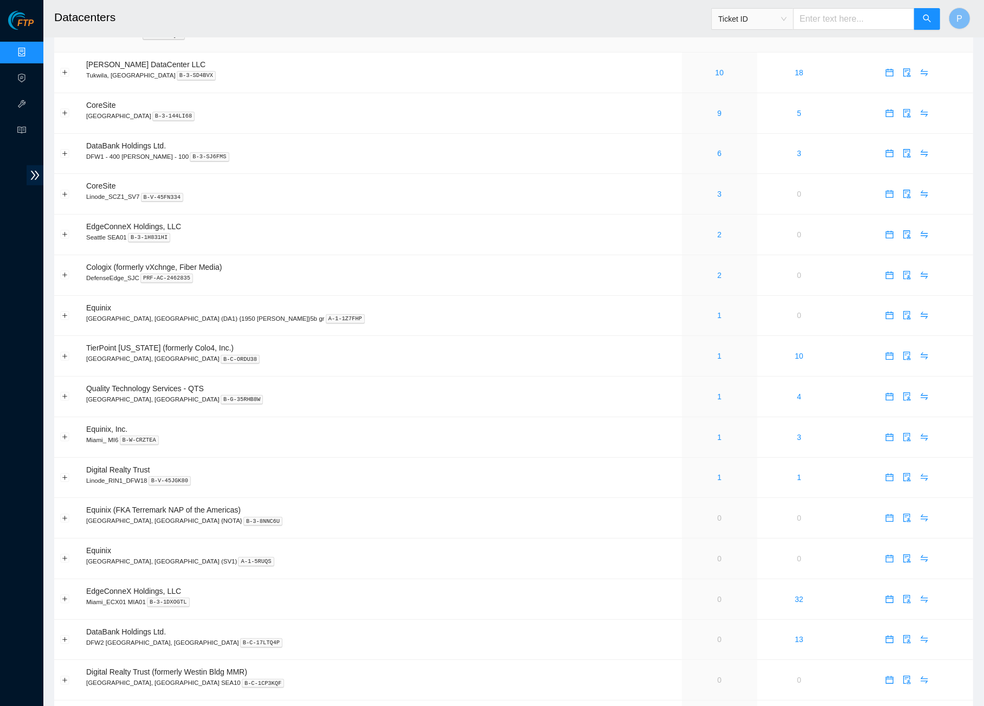
scroll to position [195, 0]
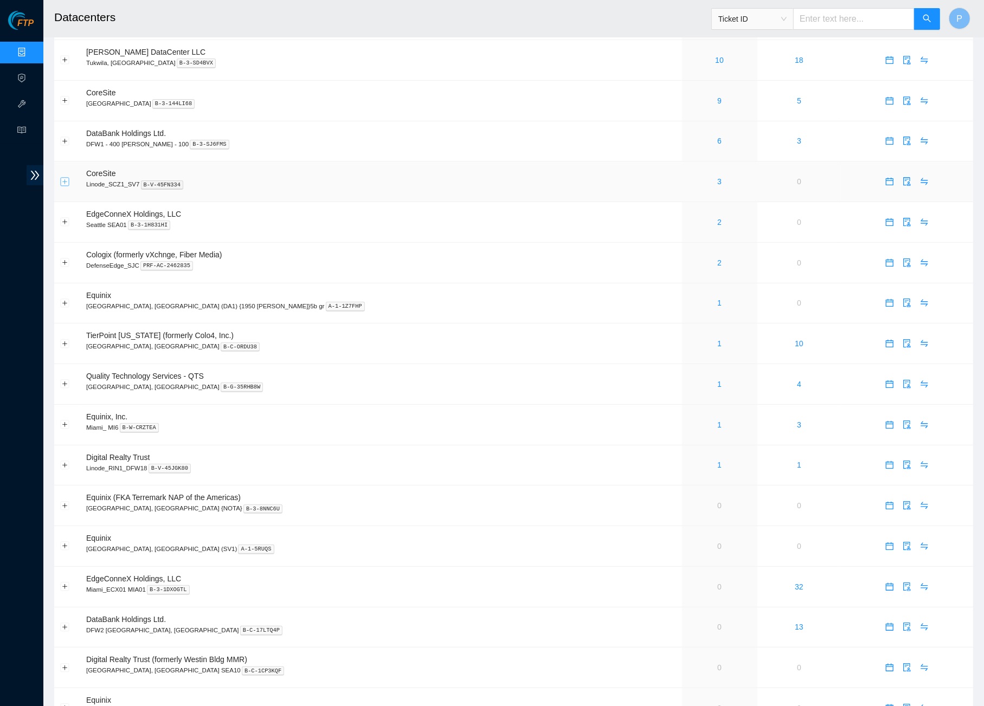
click at [63, 177] on button "Expand row" at bounding box center [65, 181] width 9 height 9
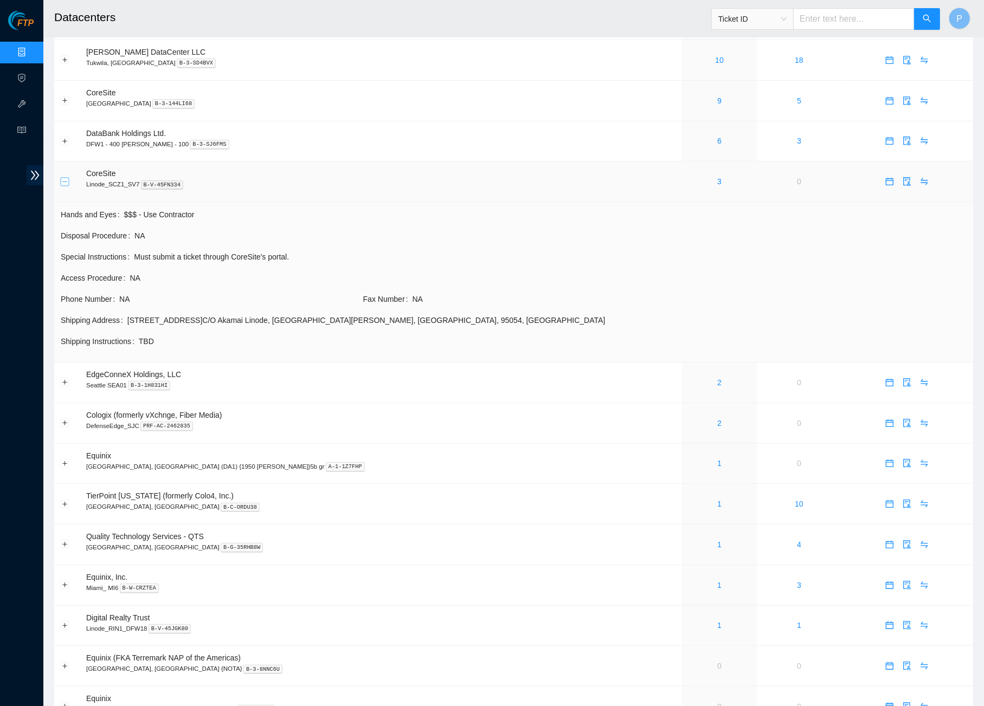
click at [63, 178] on button "Collapse row" at bounding box center [65, 181] width 9 height 9
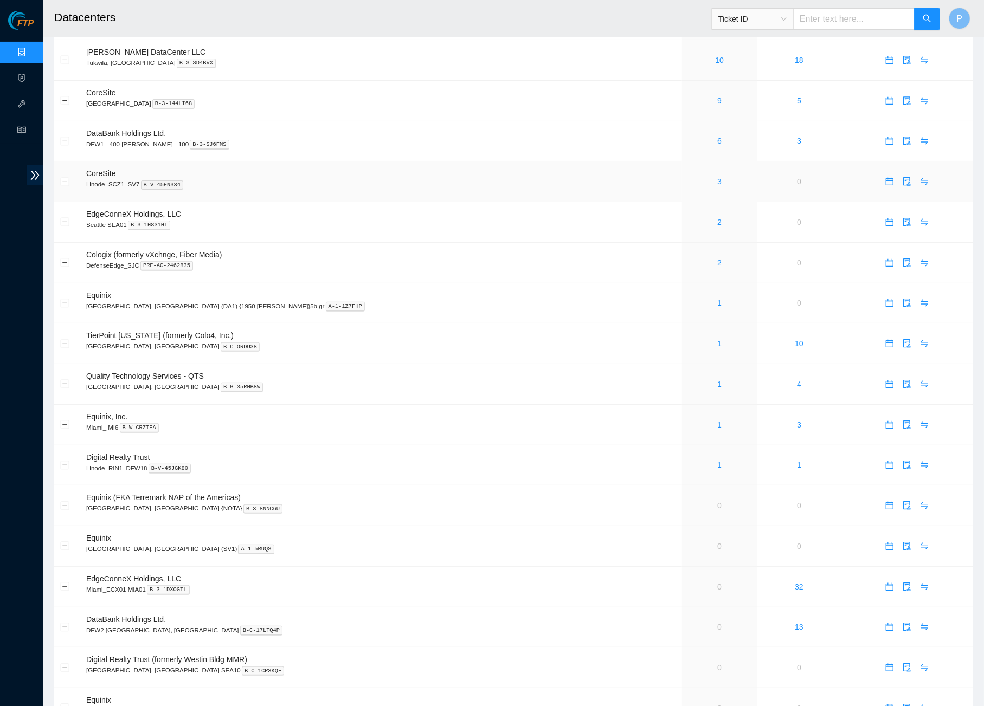
click at [467, 162] on td "CoreSite Linode_SCZ1_SV7 B-V-45FN334" at bounding box center [381, 182] width 602 height 41
click at [498, 105] on td "CoreSite Santa Clara, CA SV4 B-3-144LI68" at bounding box center [381, 101] width 602 height 41
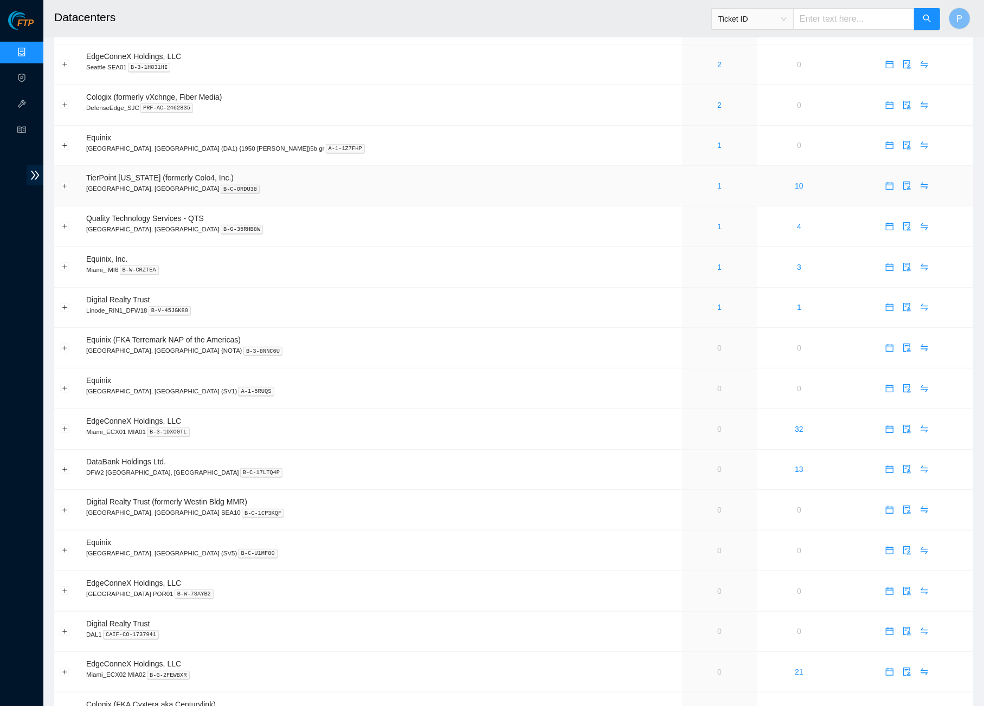
scroll to position [352, 0]
click at [717, 182] on link "1" at bounding box center [719, 186] width 4 height 9
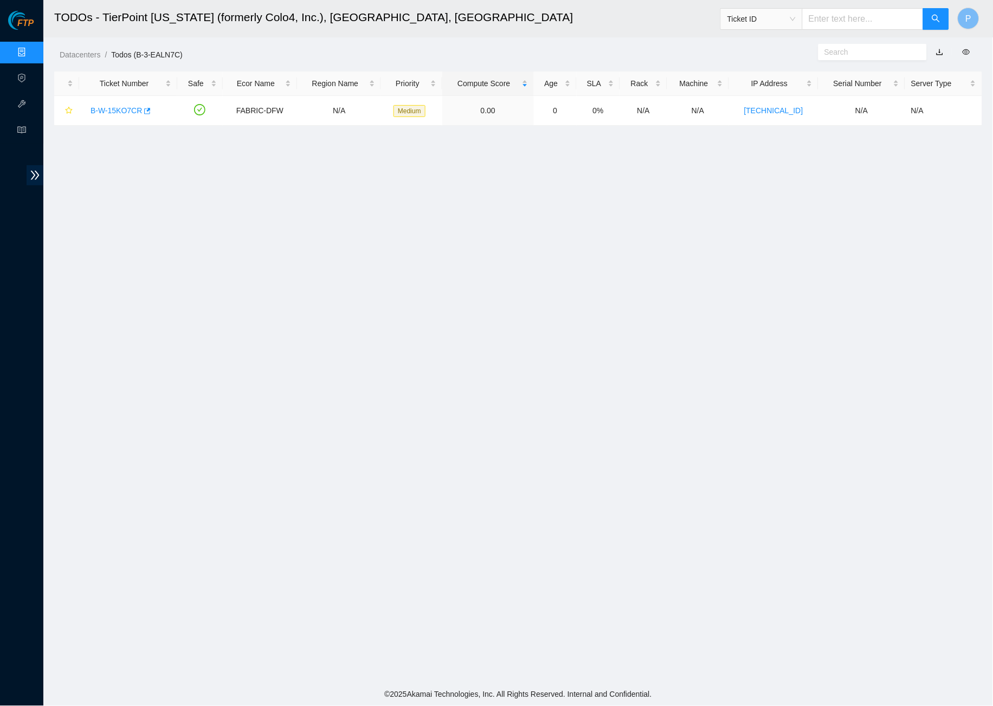
click at [706, 204] on main "TODOs - TierPoint Texas (formerly Colo4, Inc.), Dallas, TX Ticket ID P Datacent…" at bounding box center [518, 342] width 950 height 684
click at [941, 48] on link "button" at bounding box center [940, 52] width 8 height 9
click at [31, 51] on link "Data Centers" at bounding box center [53, 52] width 44 height 9
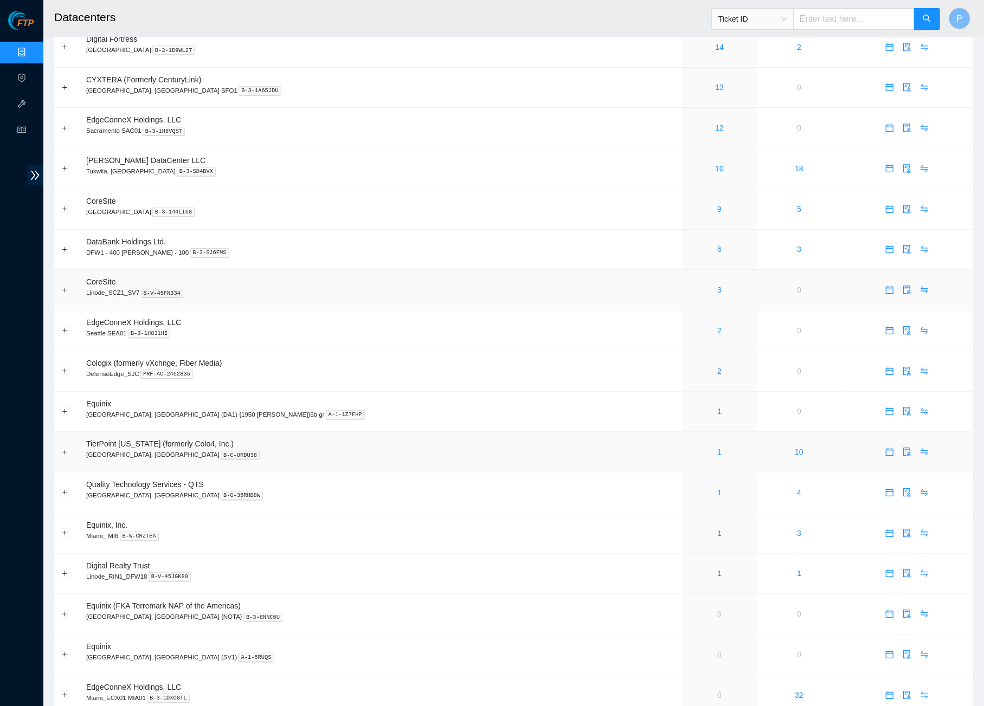
scroll to position [180, 0]
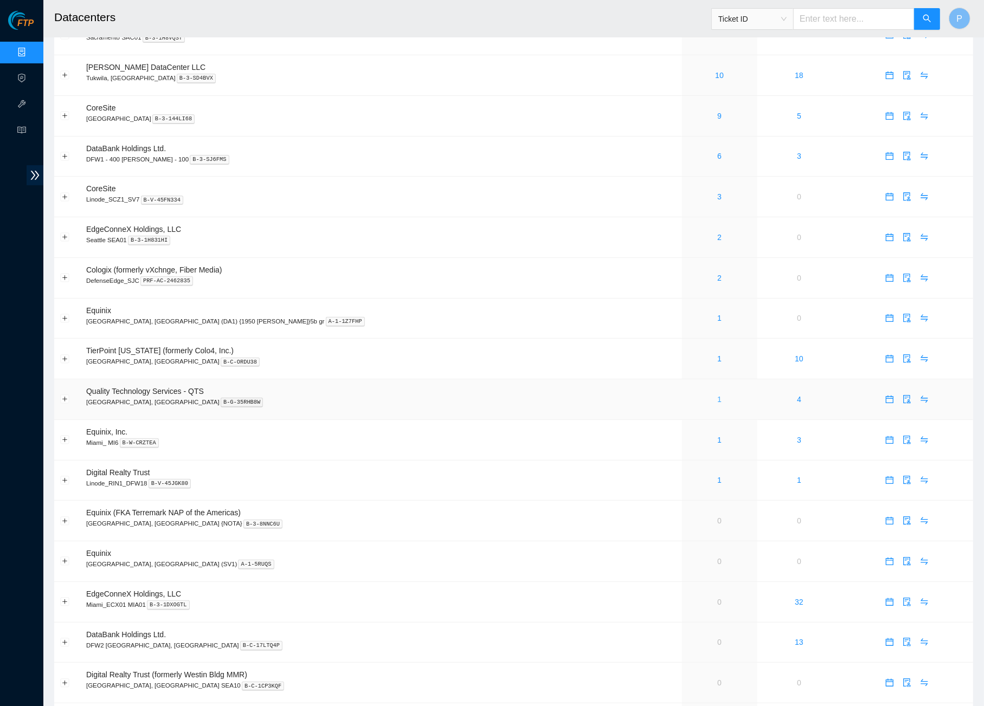
click at [717, 395] on link "1" at bounding box center [719, 399] width 4 height 9
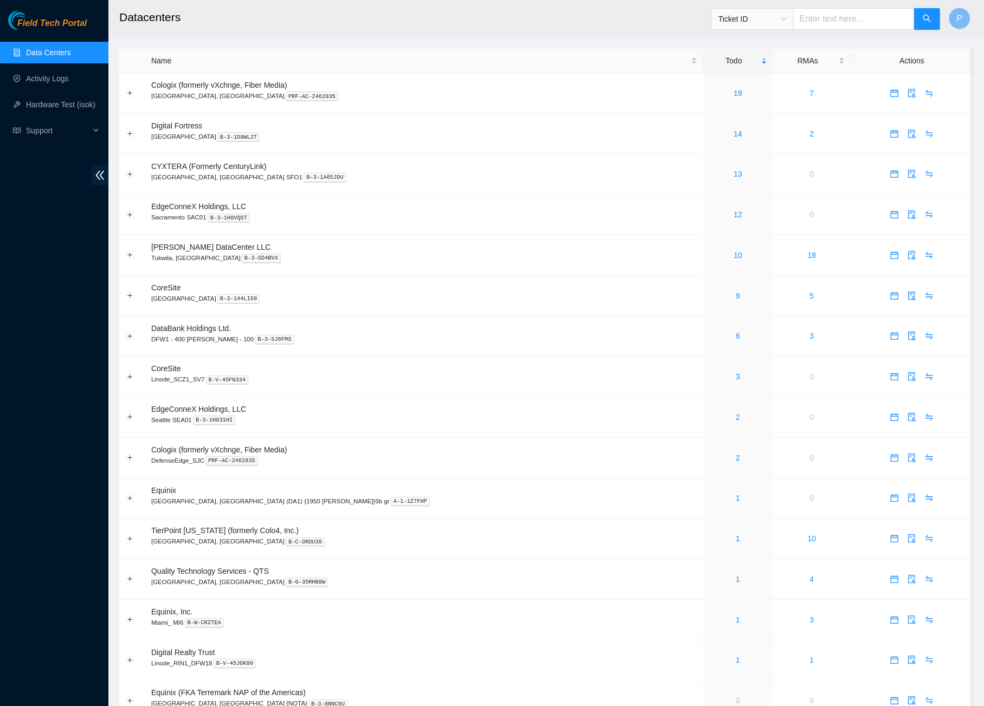
click at [111, 176] on main "Datacenters Ticket ID P Name Todo RMAs Actions Cologix (formerly vXchnge, Fiber…" at bounding box center [546, 569] width 876 height 1138
click at [102, 172] on icon "double-left" at bounding box center [100, 175] width 9 height 9
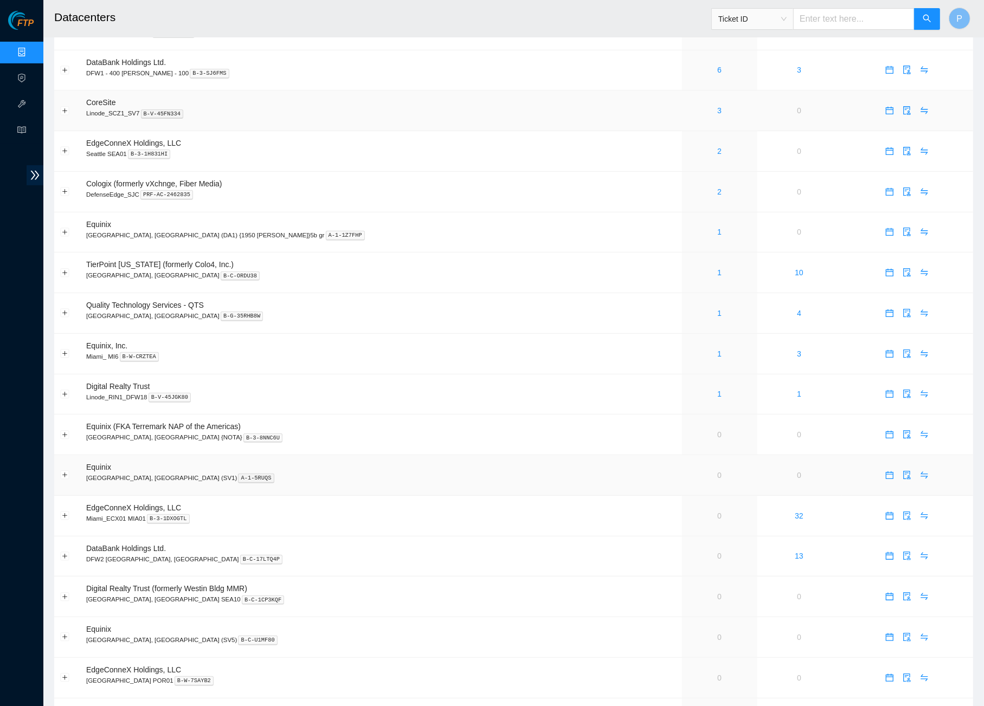
scroll to position [413, 0]
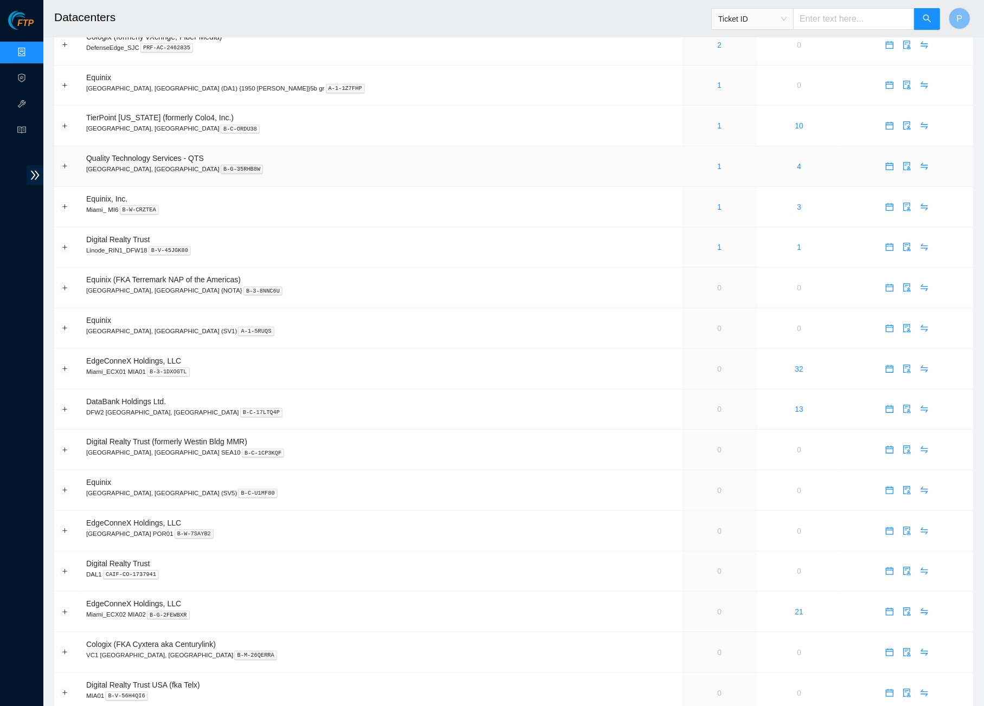
click at [688, 160] on div "1" at bounding box center [719, 166] width 63 height 12
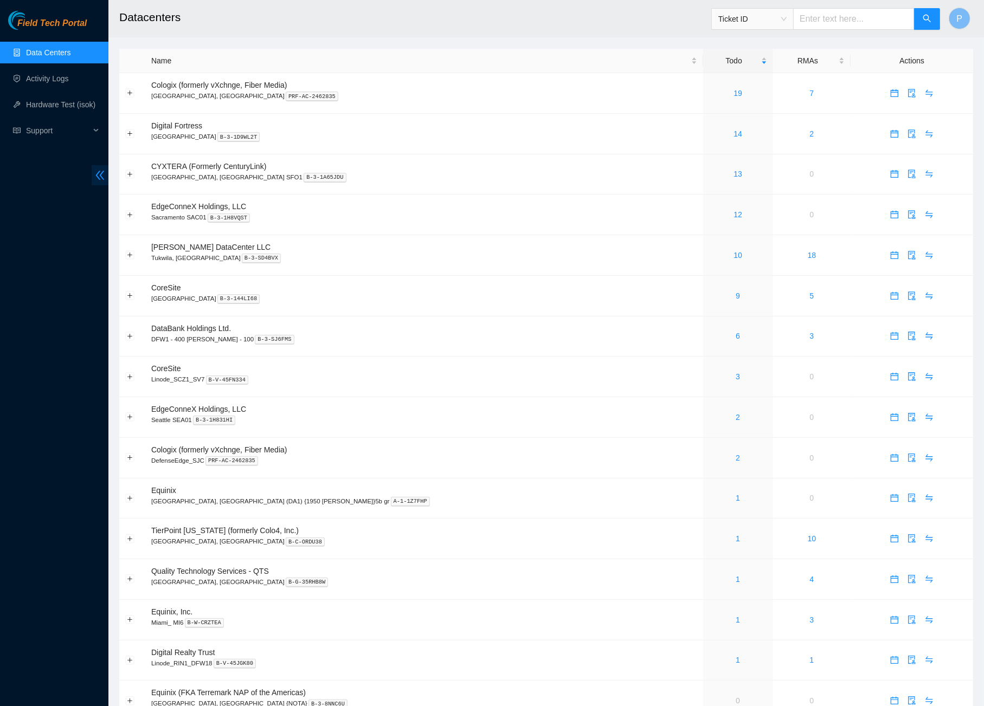
click at [94, 171] on icon "double-left" at bounding box center [99, 175] width 11 height 11
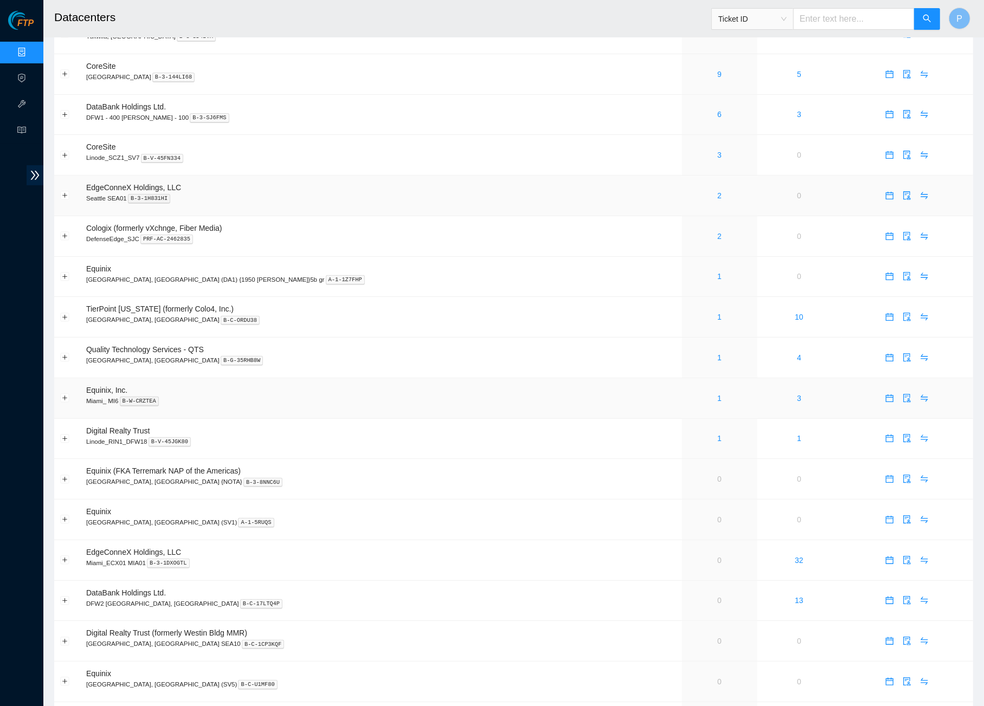
scroll to position [318, 0]
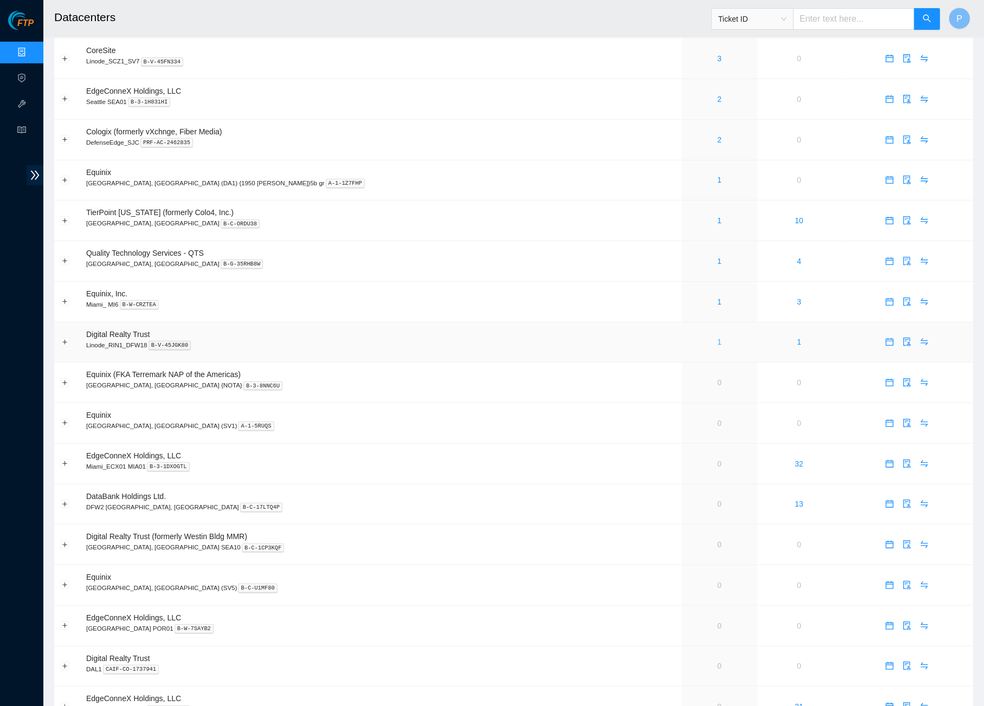
click at [717, 338] on link "1" at bounding box center [719, 342] width 4 height 9
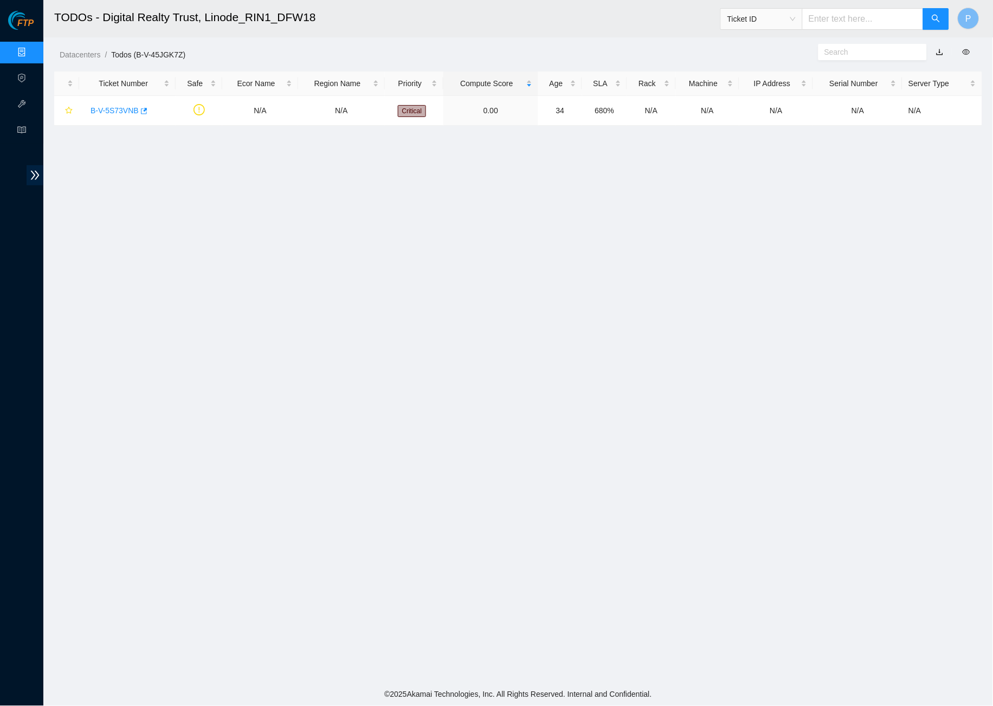
click at [943, 50] on link "button" at bounding box center [940, 52] width 8 height 9
click at [37, 48] on link "Data Centers" at bounding box center [53, 52] width 44 height 9
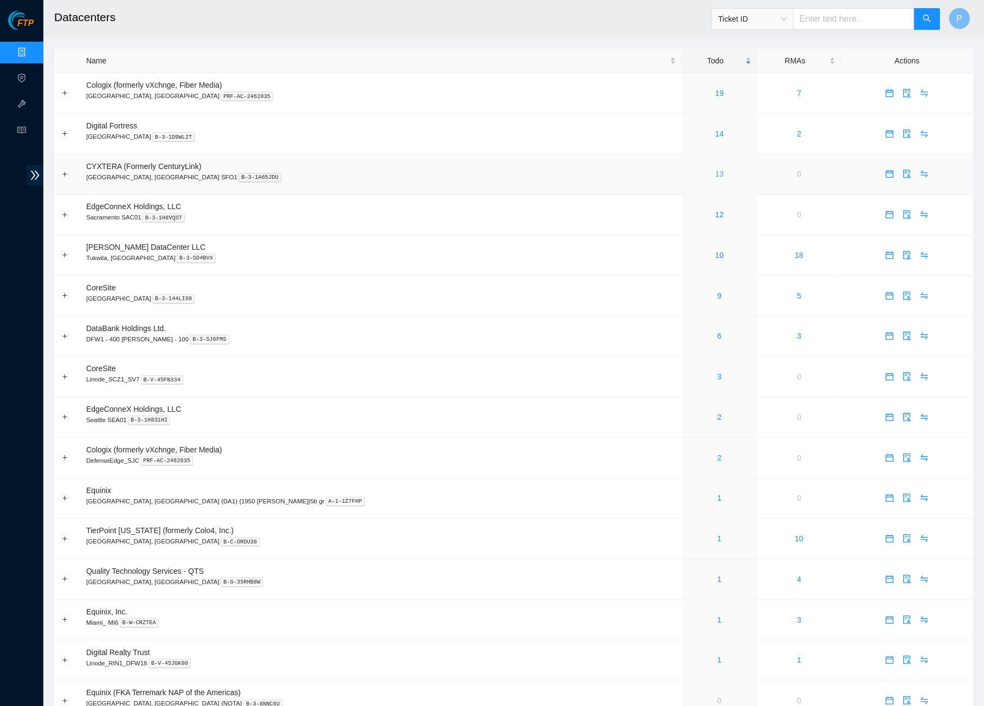
click at [715, 172] on link "13" at bounding box center [719, 174] width 9 height 9
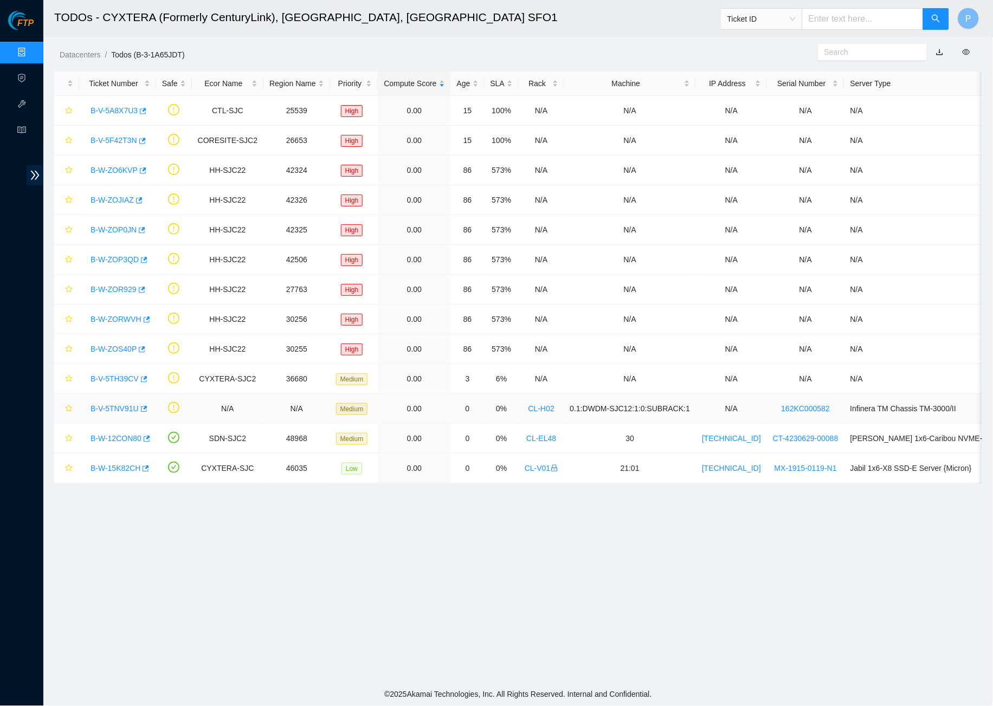
click at [118, 410] on link "B-V-5TNV91U" at bounding box center [115, 408] width 48 height 9
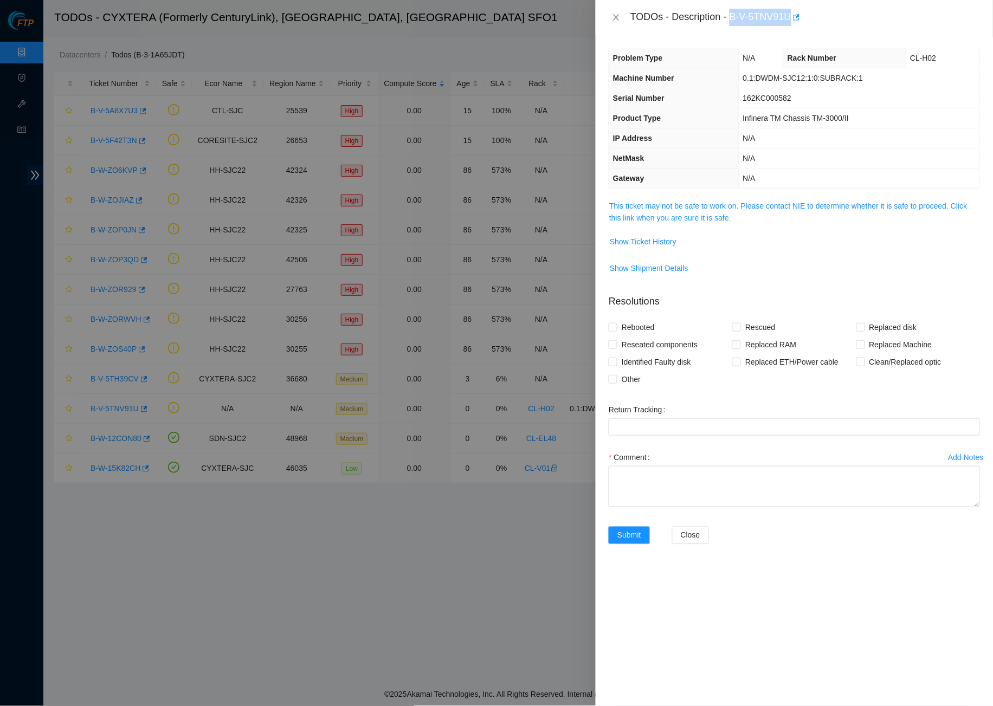
drag, startPoint x: 737, startPoint y: 14, endPoint x: 798, endPoint y: 13, distance: 61.3
click at [799, 13] on div "TODOs - Description - B-V-5TNV91U" at bounding box center [806, 17] width 350 height 17
copy div "B-V-5TNV91U"
click at [725, 214] on link "This ticket may not be safe to work on. Please contact NIE to determine whether…" at bounding box center [788, 212] width 358 height 21
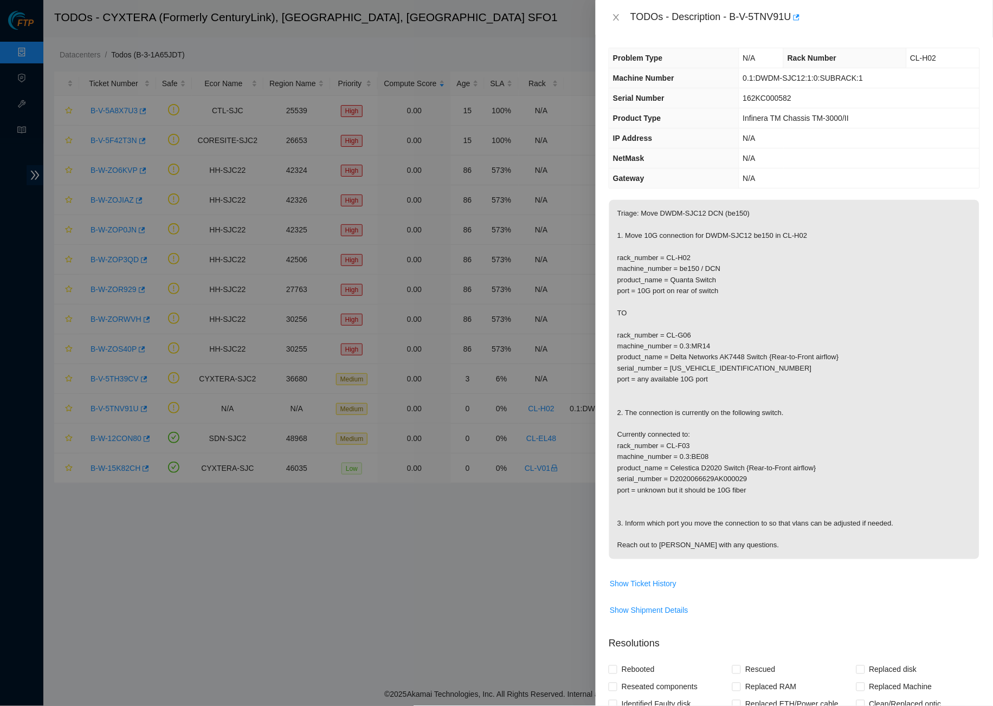
click at [671, 345] on p "Triage: Move DWDM-SJC12 DCN (be150) 1. Move 10G connection for DWDM-SJC12 be150…" at bounding box center [794, 379] width 370 height 359
drag, startPoint x: 674, startPoint y: 342, endPoint x: 613, endPoint y: 342, distance: 60.7
click at [613, 342] on p "Triage: Move DWDM-SJC12 DCN (be150) 1. Move 10G connection for DWDM-SJC12 be150…" at bounding box center [794, 379] width 370 height 359
copy p "machine_numbe"
click at [622, 14] on button "Close" at bounding box center [616, 17] width 15 height 10
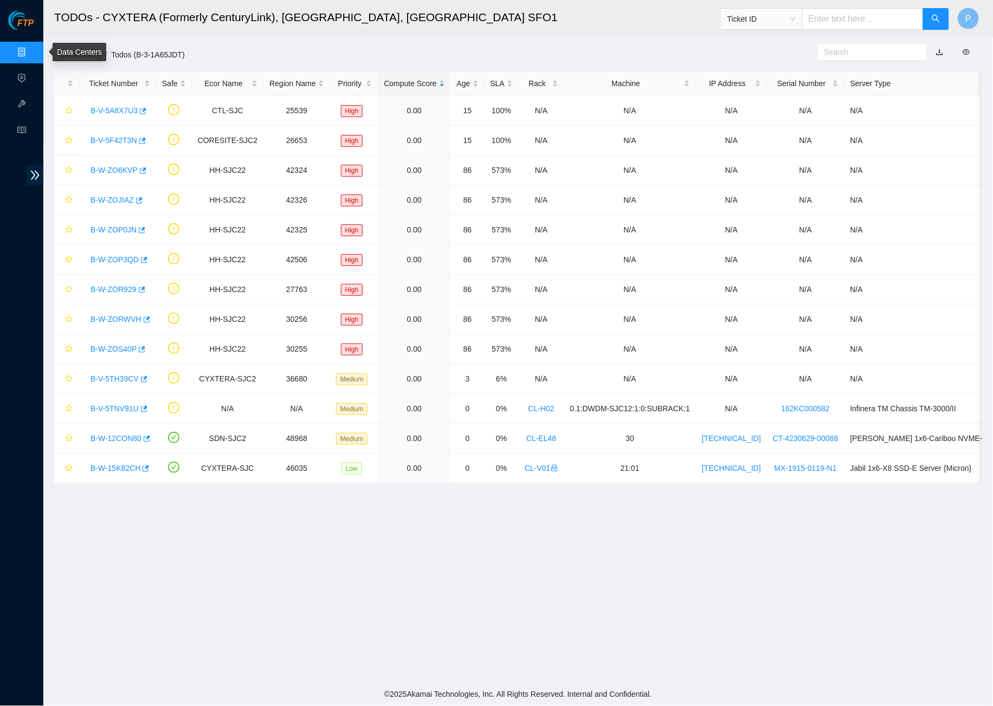
click at [31, 48] on link "Data Centers" at bounding box center [53, 52] width 44 height 9
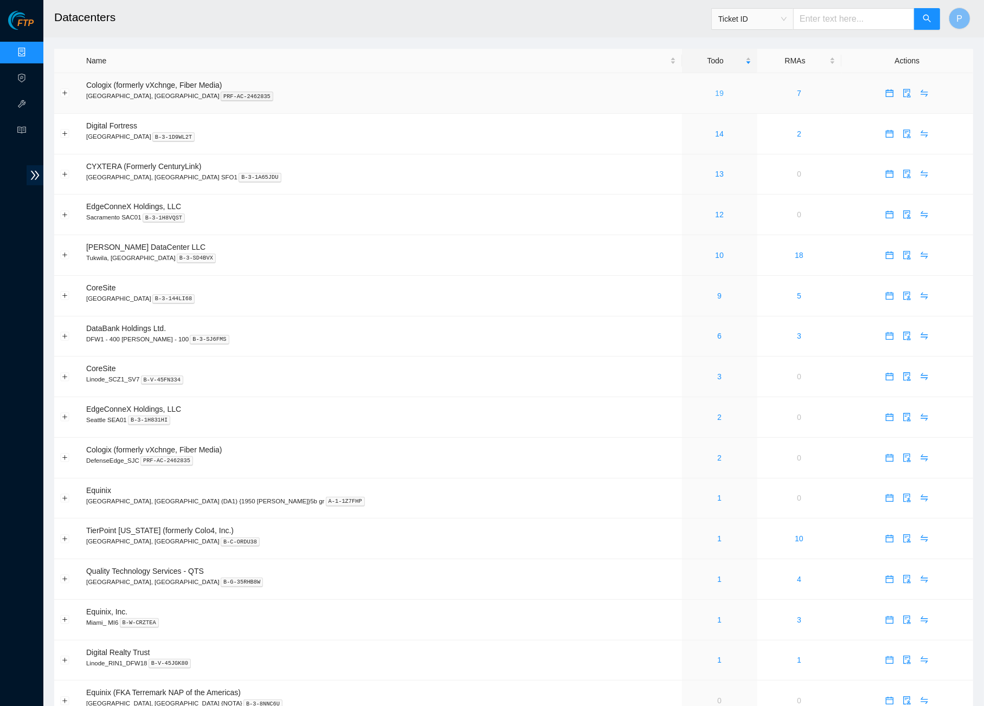
click at [715, 91] on link "19" at bounding box center [719, 93] width 9 height 9
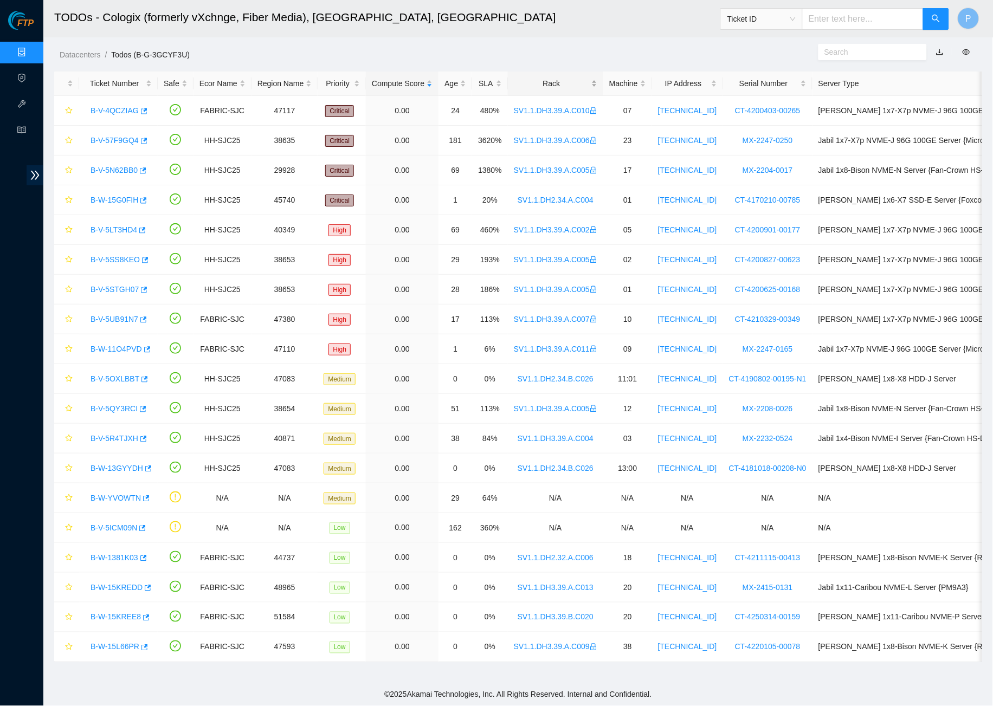
click at [557, 85] on div "Rack" at bounding box center [555, 84] width 83 height 12
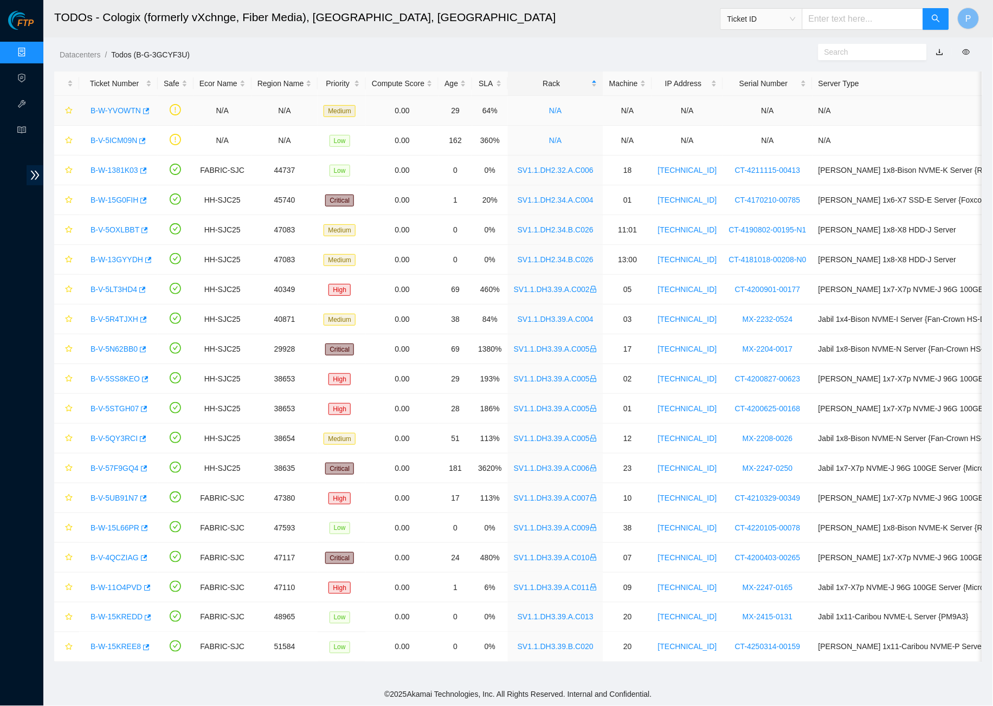
click at [128, 110] on link "B-W-YVOWTN" at bounding box center [116, 110] width 50 height 9
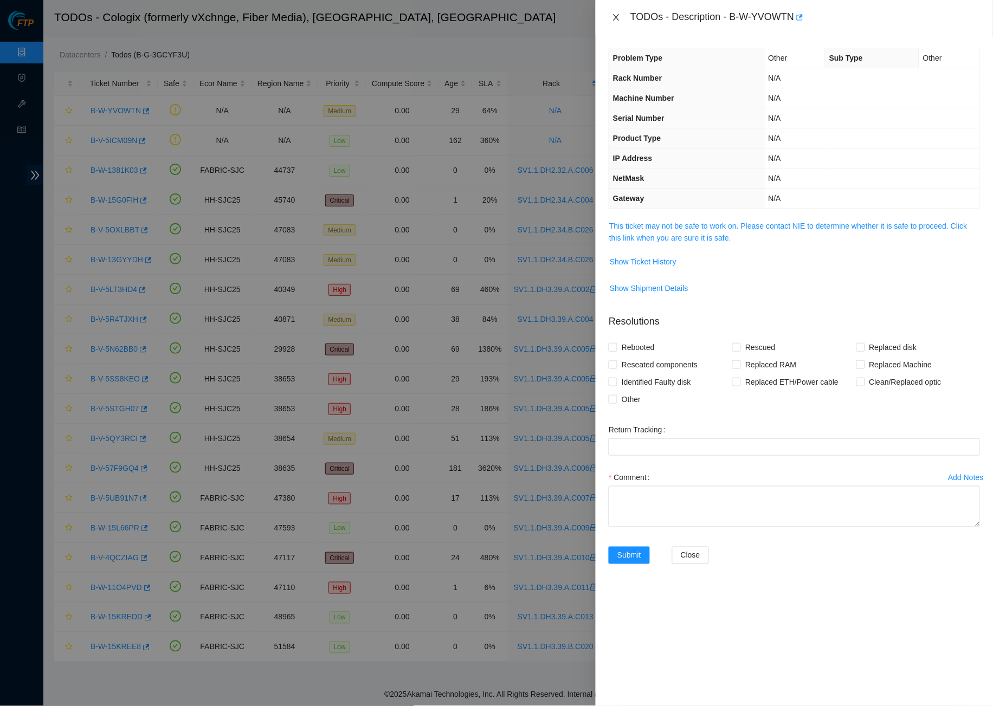
click at [615, 20] on icon "close" at bounding box center [616, 17] width 9 height 9
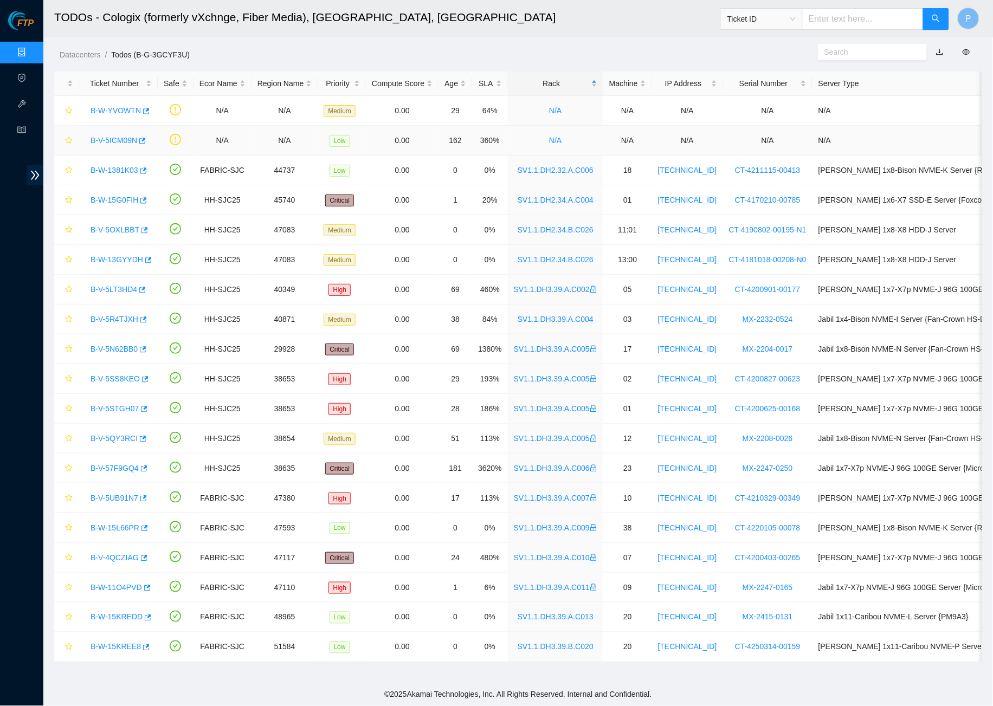
click at [128, 138] on link "B-V-5ICM09N" at bounding box center [114, 140] width 47 height 9
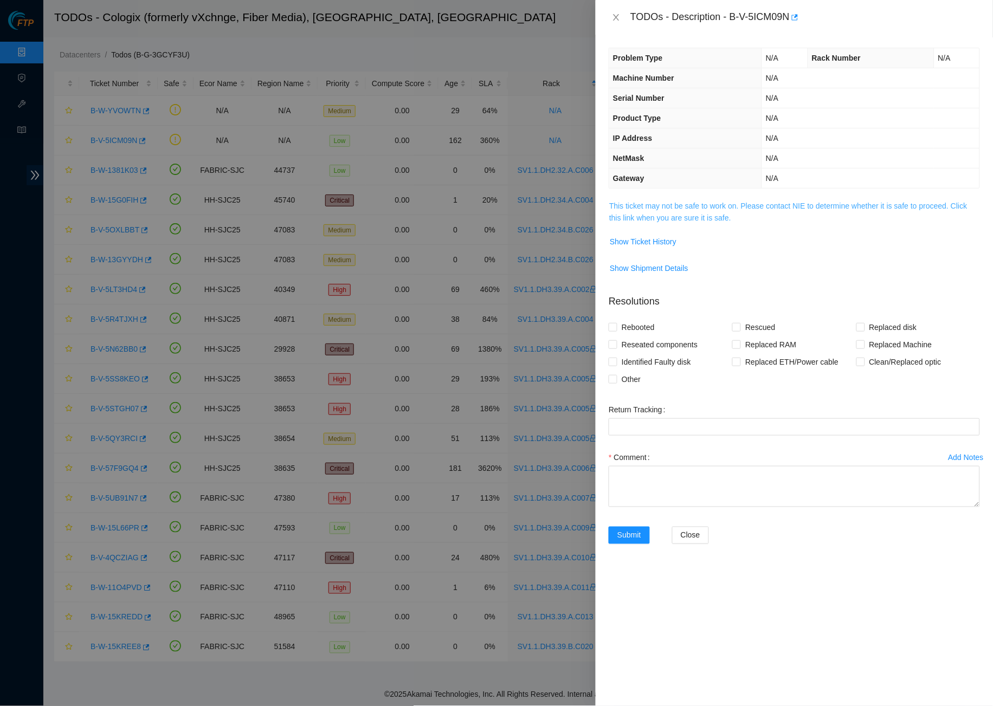
click at [687, 205] on link "This ticket may not be safe to work on. Please contact NIE to determine whether…" at bounding box center [788, 212] width 358 height 21
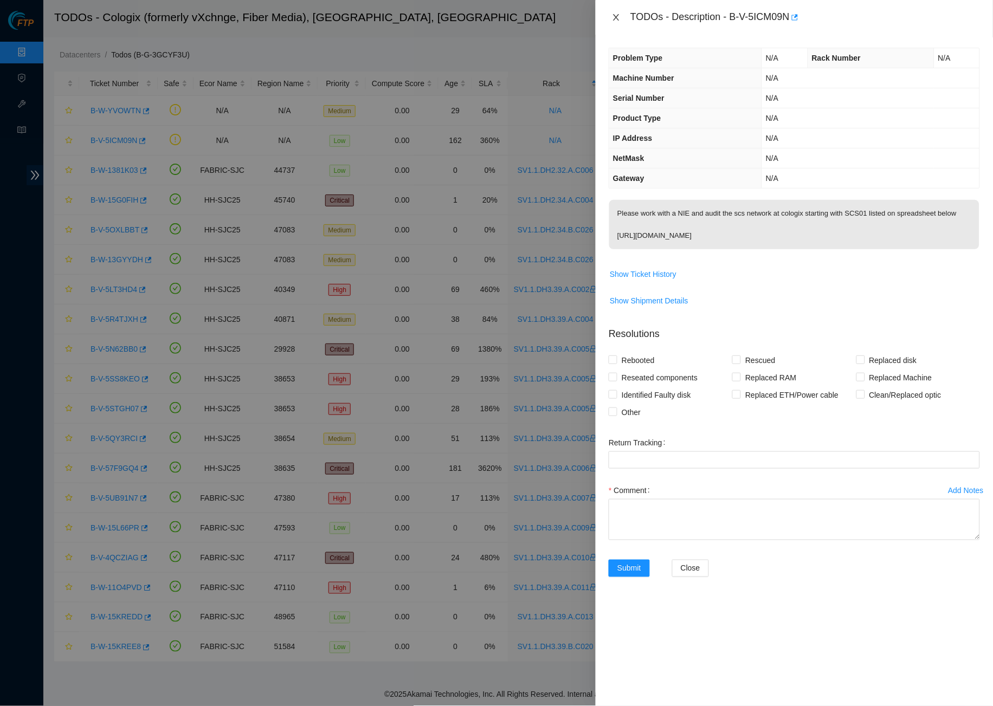
click at [616, 13] on icon "close" at bounding box center [616, 17] width 9 height 9
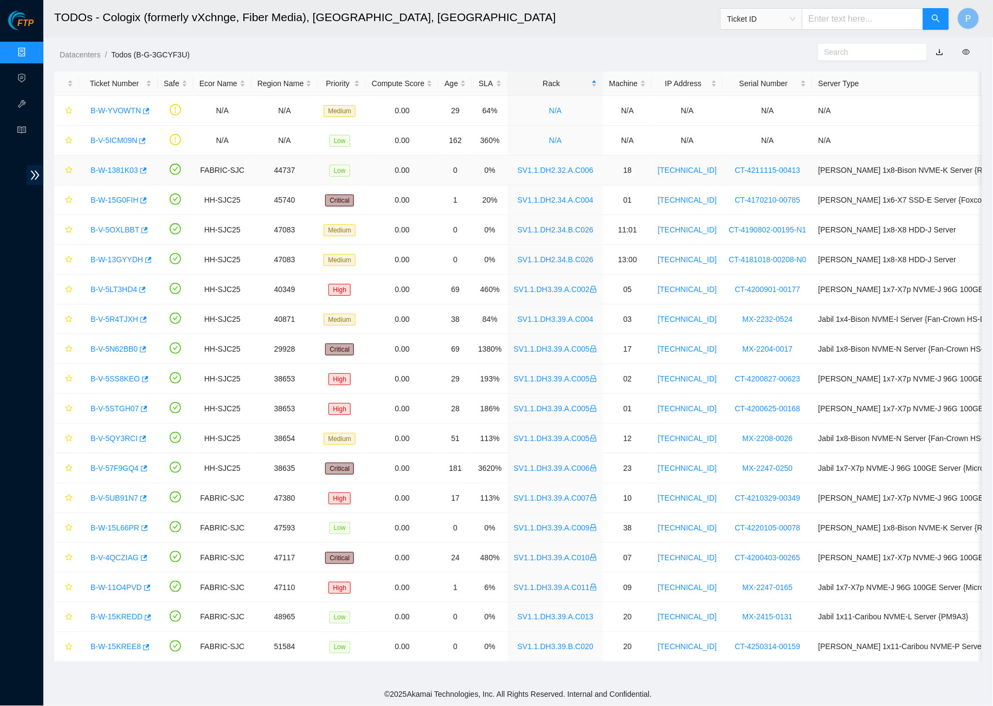
click at [112, 162] on div "B-W-1381K03" at bounding box center [118, 170] width 67 height 17
click at [120, 171] on link "B-W-1381K03" at bounding box center [115, 170] width 48 height 9
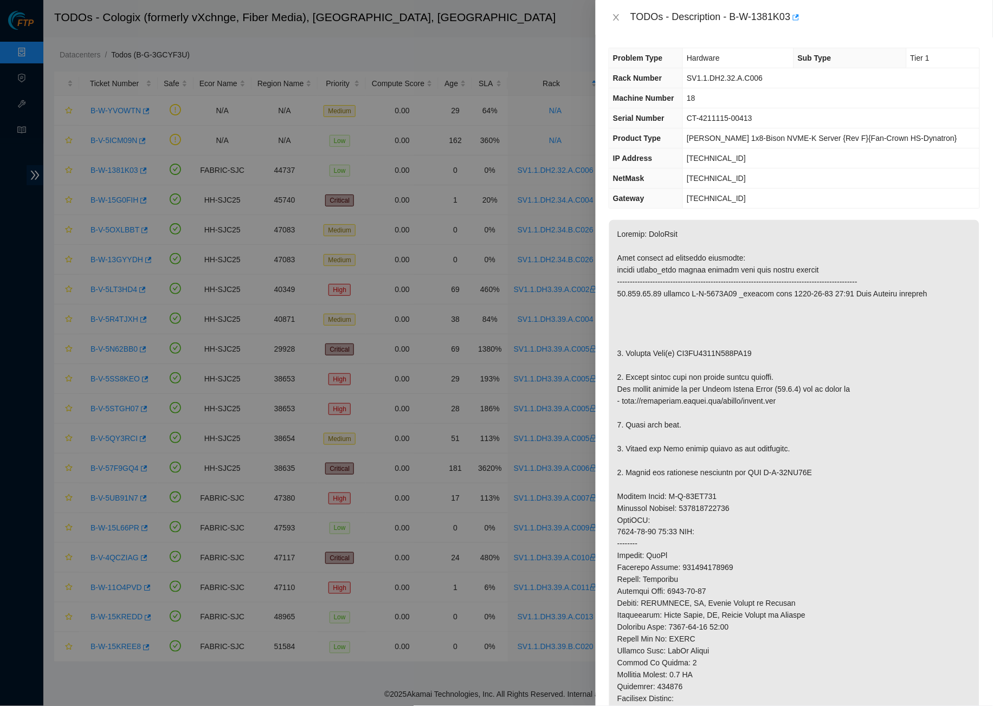
click at [608, 15] on div "TODOs - Description - B-W-1381K03" at bounding box center [794, 17] width 397 height 35
click at [615, 19] on icon "close" at bounding box center [617, 17] width 6 height 7
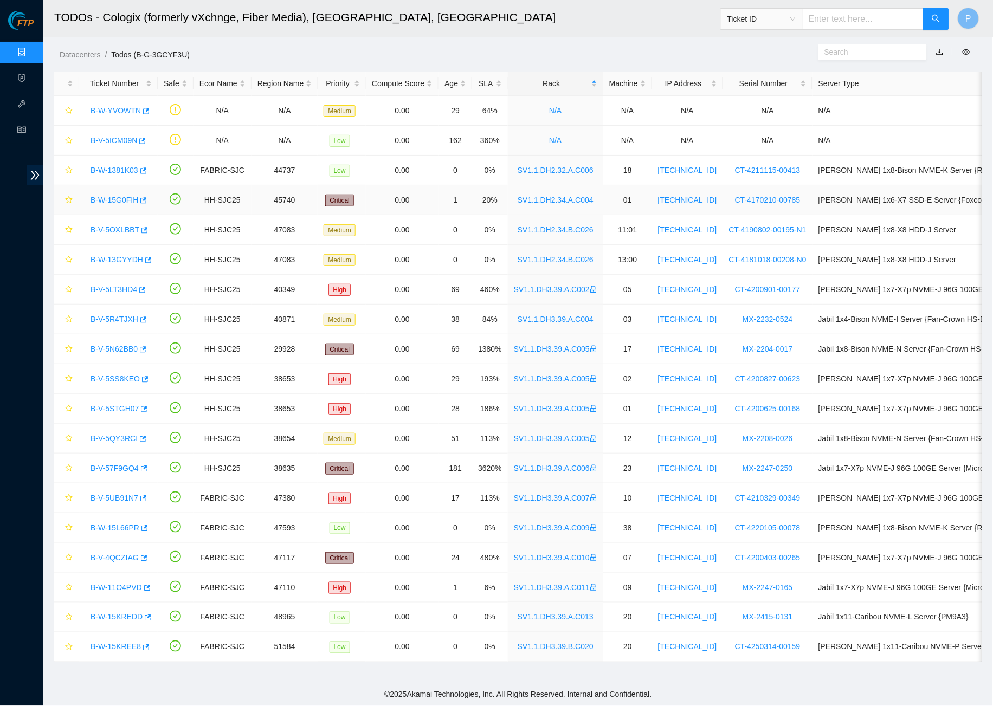
click at [124, 196] on link "B-W-15G0FIH" at bounding box center [115, 200] width 48 height 9
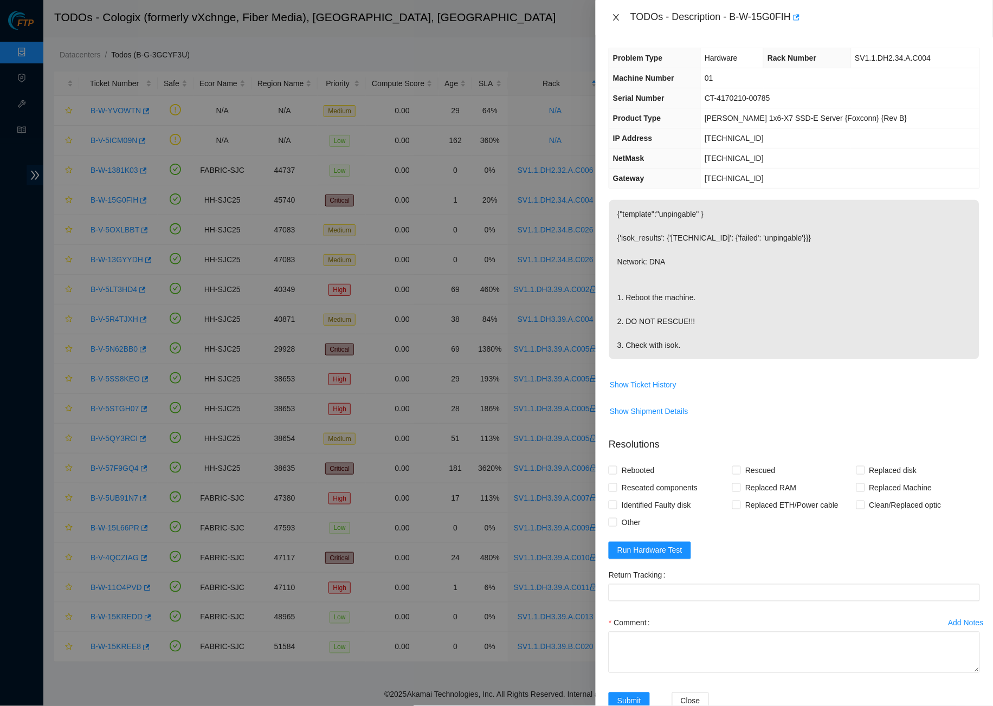
click at [616, 17] on icon "close" at bounding box center [616, 17] width 9 height 9
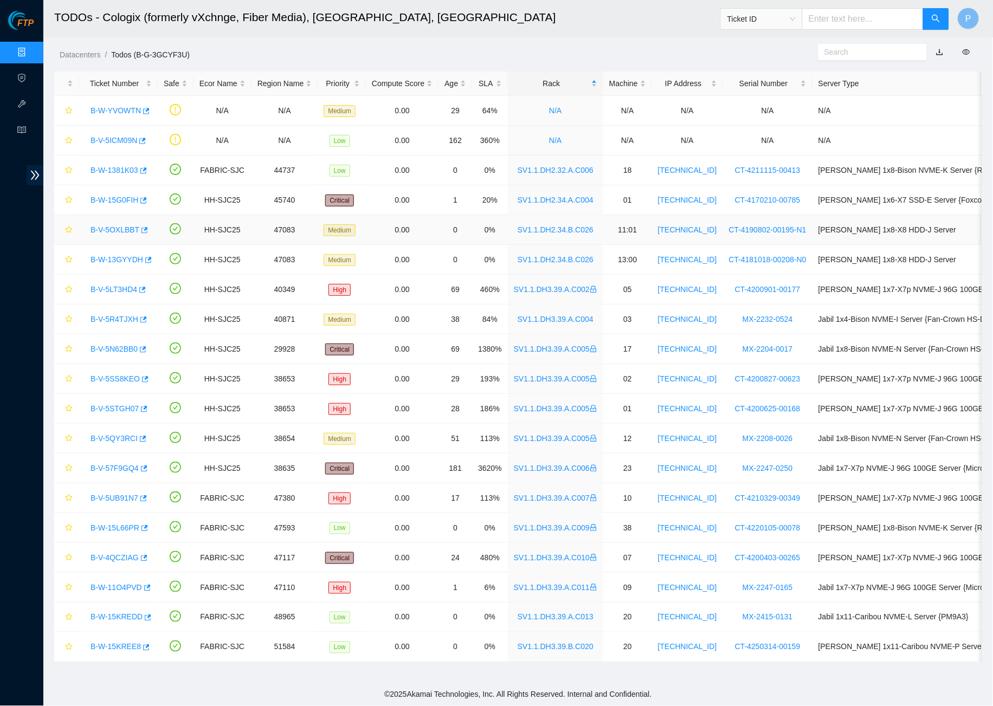
click at [125, 227] on link "B-V-5OXLBBT" at bounding box center [115, 230] width 49 height 9
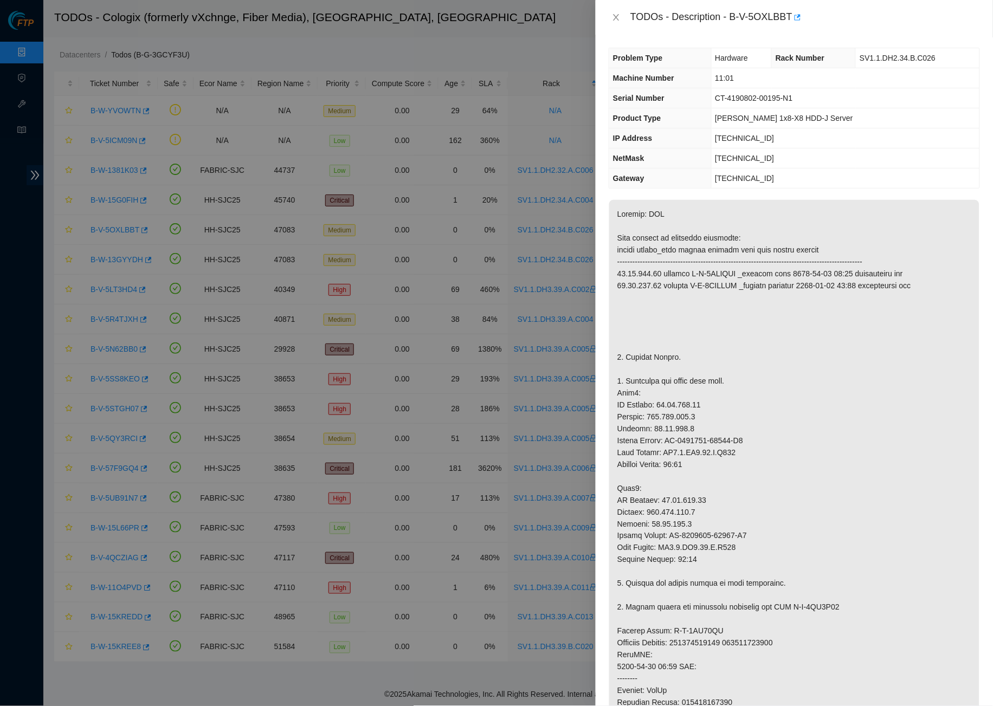
click at [608, 12] on div "TODOs - Description - B-V-5OXLBBT" at bounding box center [794, 17] width 397 height 35
click at [619, 20] on icon "close" at bounding box center [616, 17] width 9 height 9
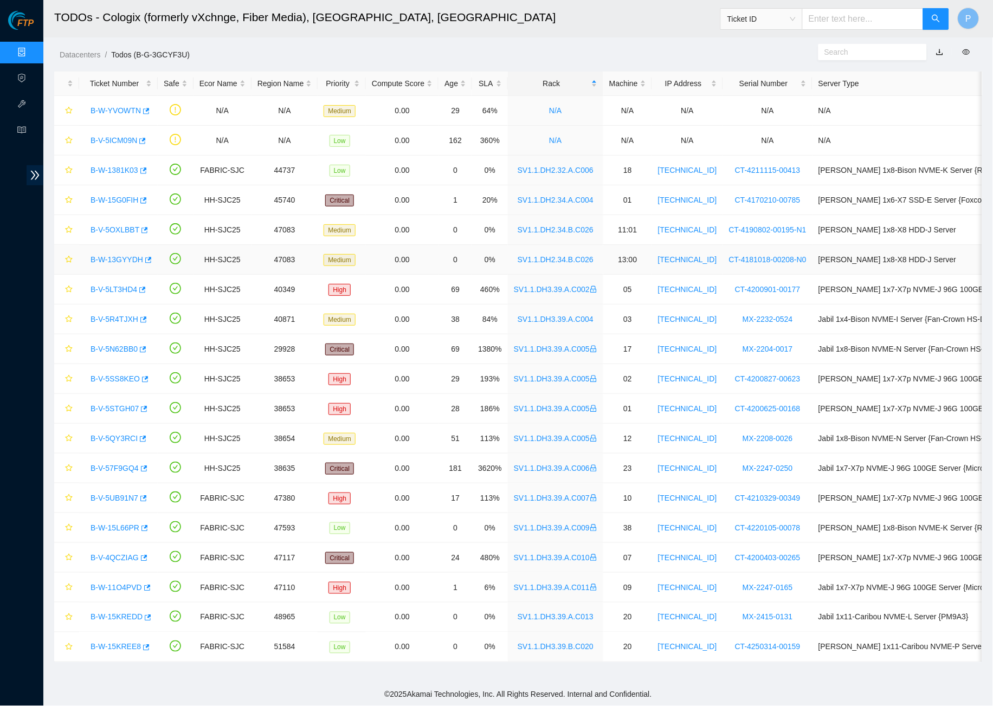
click at [120, 258] on link "B-W-13GYYDH" at bounding box center [117, 259] width 53 height 9
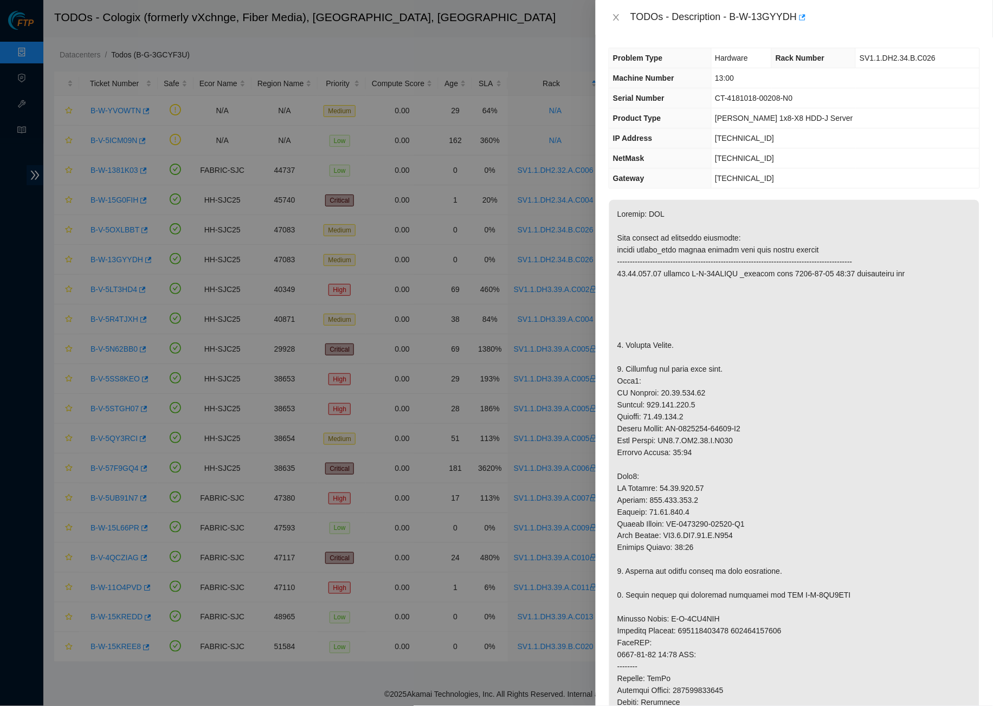
click at [623, 25] on div "TODOs - Description - B-W-13GYYDH" at bounding box center [794, 17] width 371 height 17
click at [616, 17] on icon "close" at bounding box center [616, 17] width 9 height 9
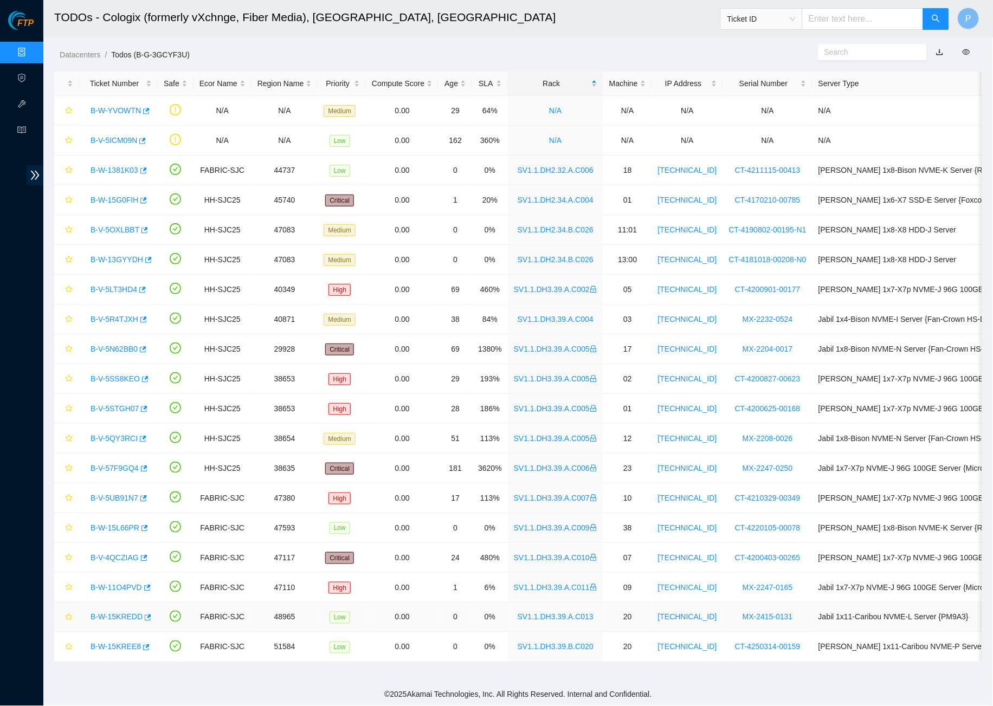
click at [121, 618] on link "B-W-15KREDD" at bounding box center [117, 617] width 52 height 9
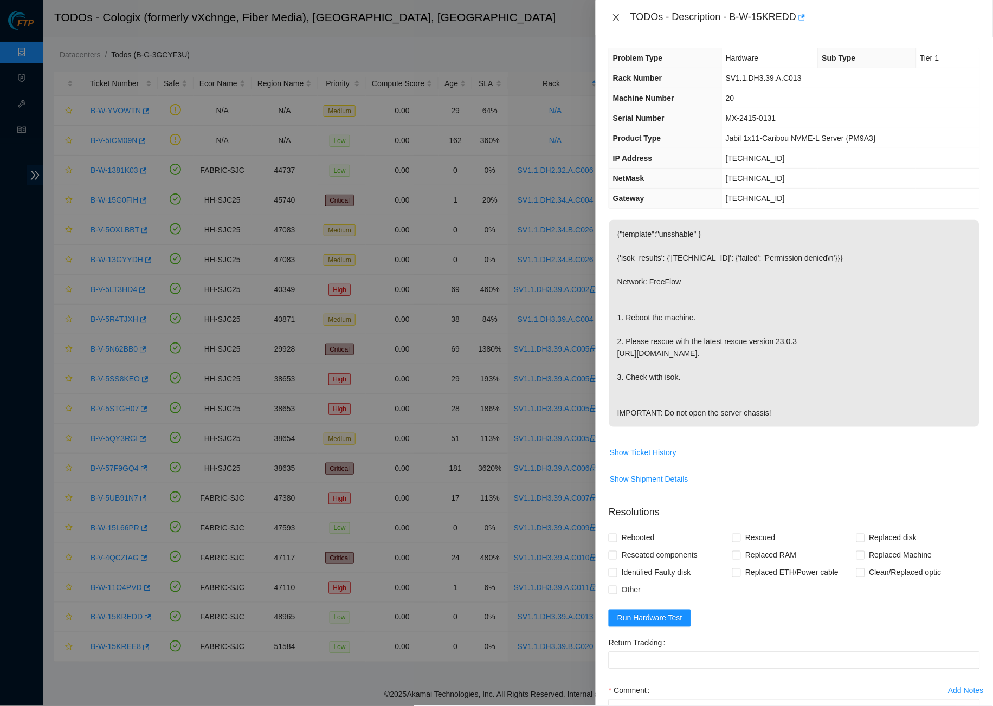
click at [611, 14] on button "Close" at bounding box center [616, 17] width 15 height 10
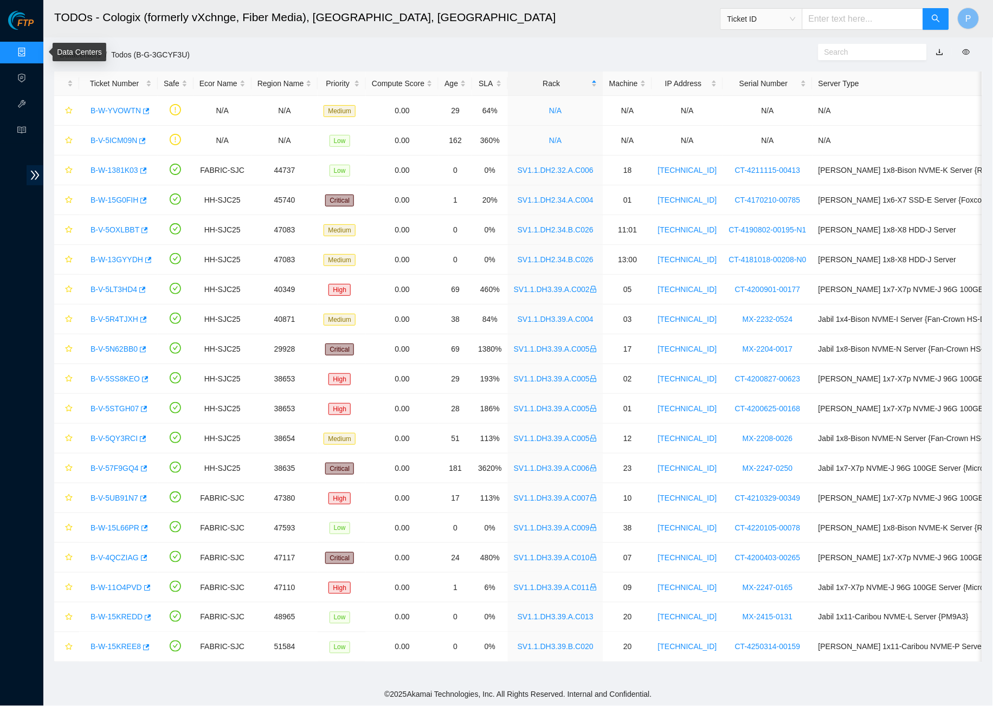
click at [31, 48] on link "Data Centers" at bounding box center [53, 52] width 44 height 9
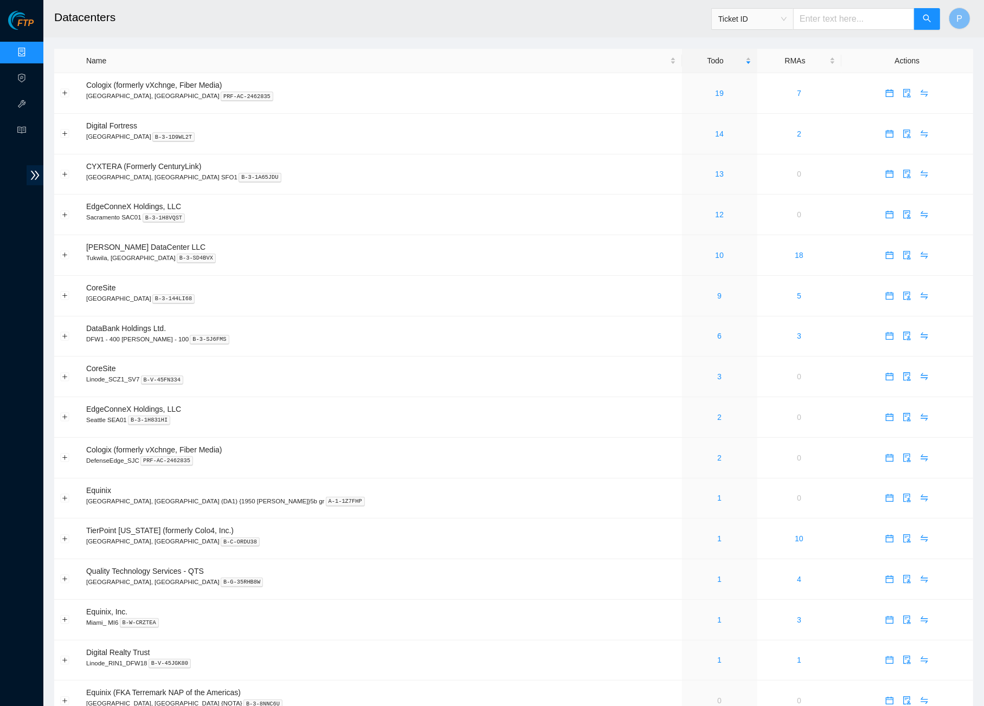
click at [14, 161] on div "FTP Data Centers Activity Logs Hardware Test (isok) Support" at bounding box center [21, 359] width 43 height 696
